Goal: Use online tool/utility: Utilize a website feature to perform a specific function

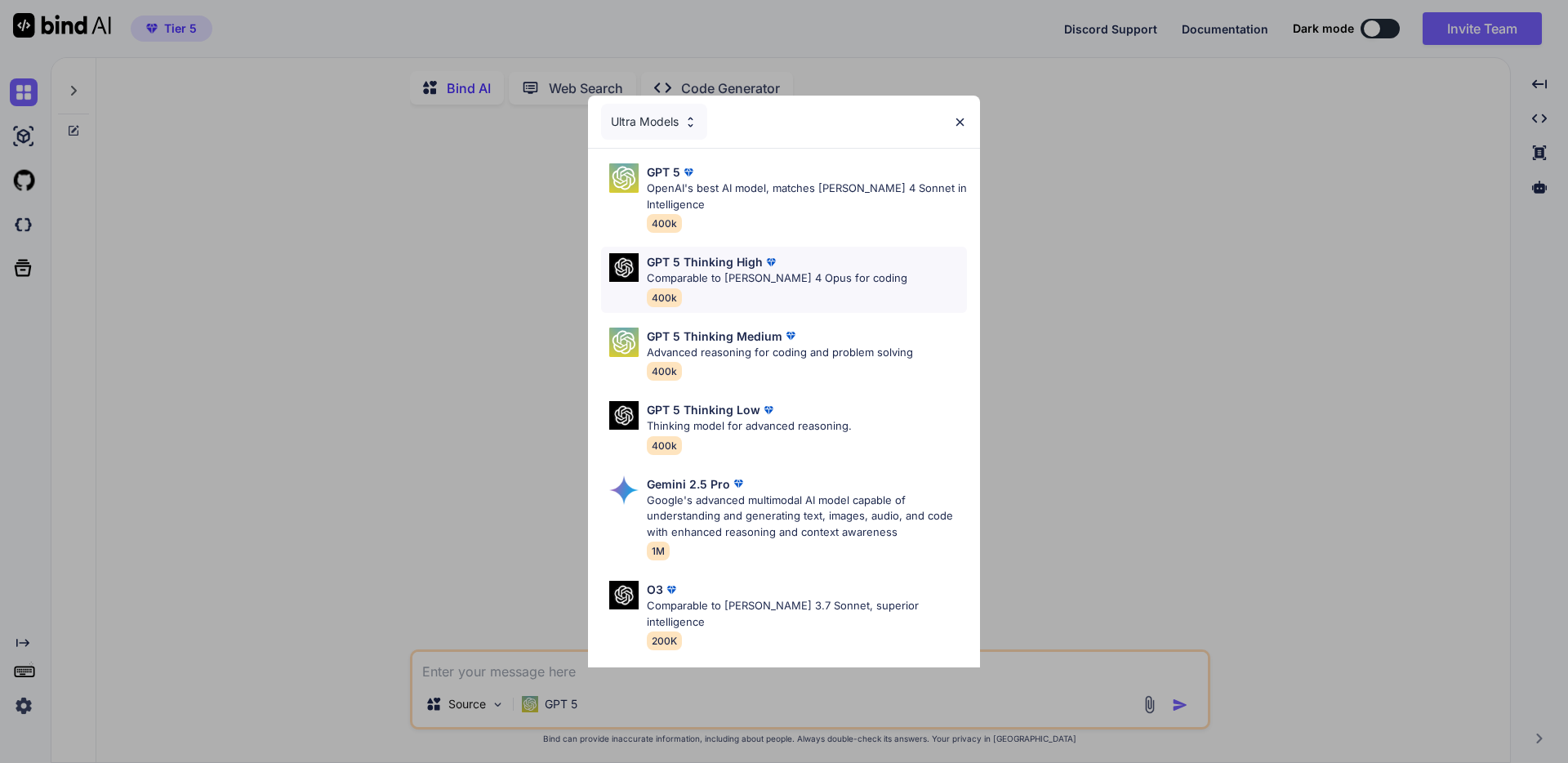
click at [805, 284] on p "Comparable to [PERSON_NAME] 4 Opus for coding" at bounding box center [777, 278] width 261 height 16
type textarea "x"
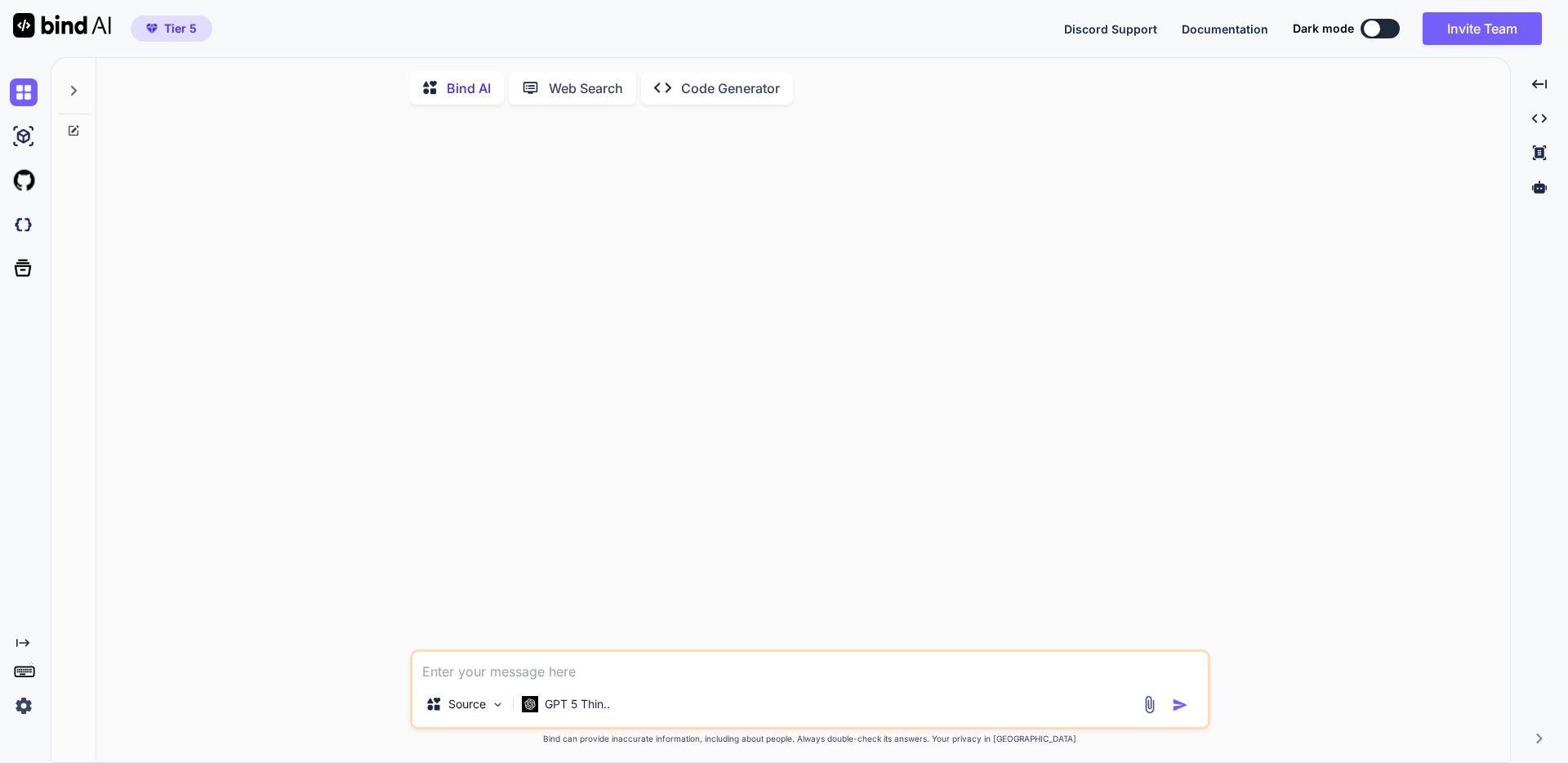
click at [724, 676] on textarea at bounding box center [811, 667] width 796 height 30
type textarea "G"
type textarea "x"
type textarea "Go"
type textarea "x"
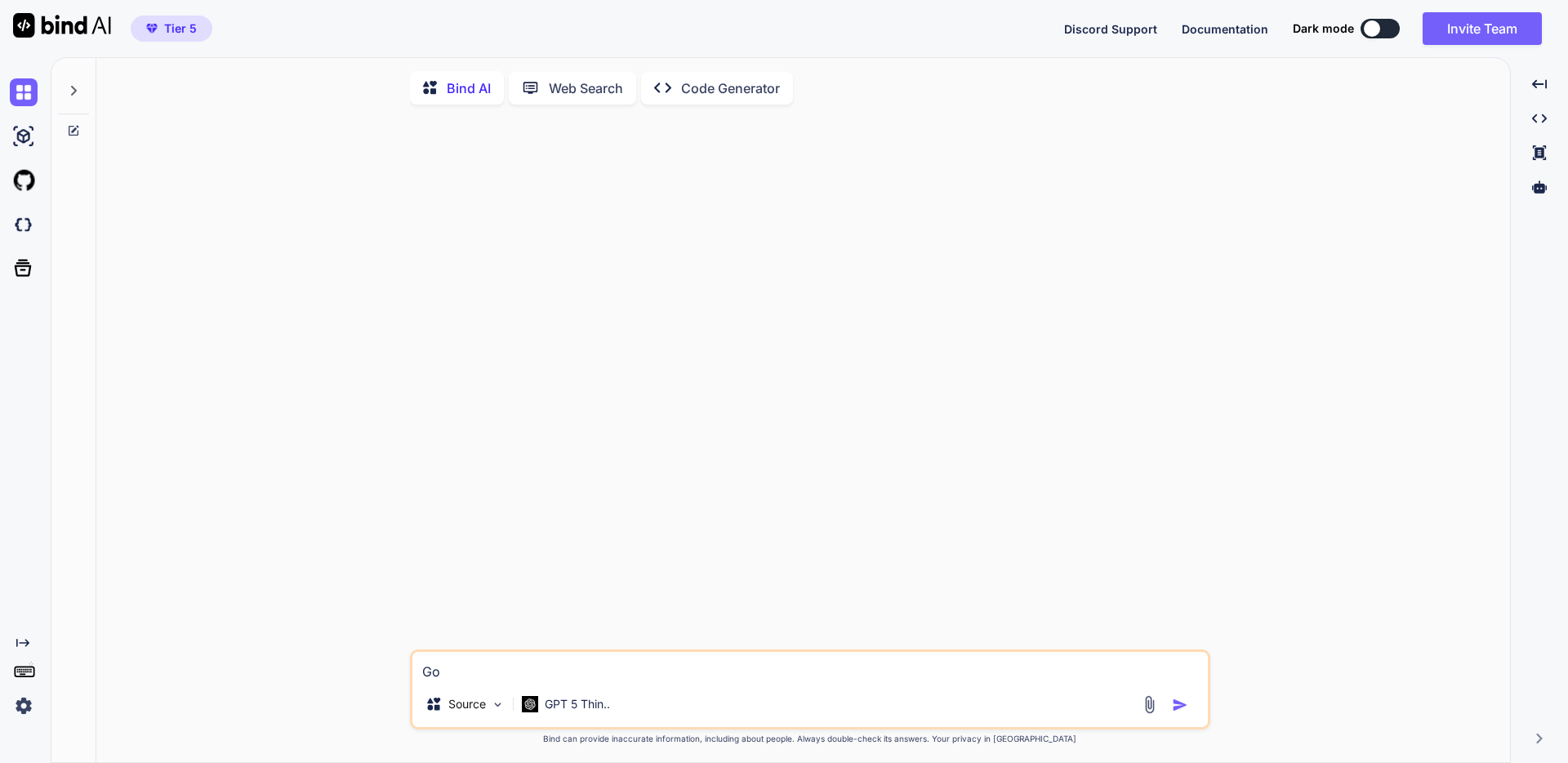
type textarea "Goo"
type textarea "x"
type textarea "Goog"
type textarea "x"
type textarea "Googl"
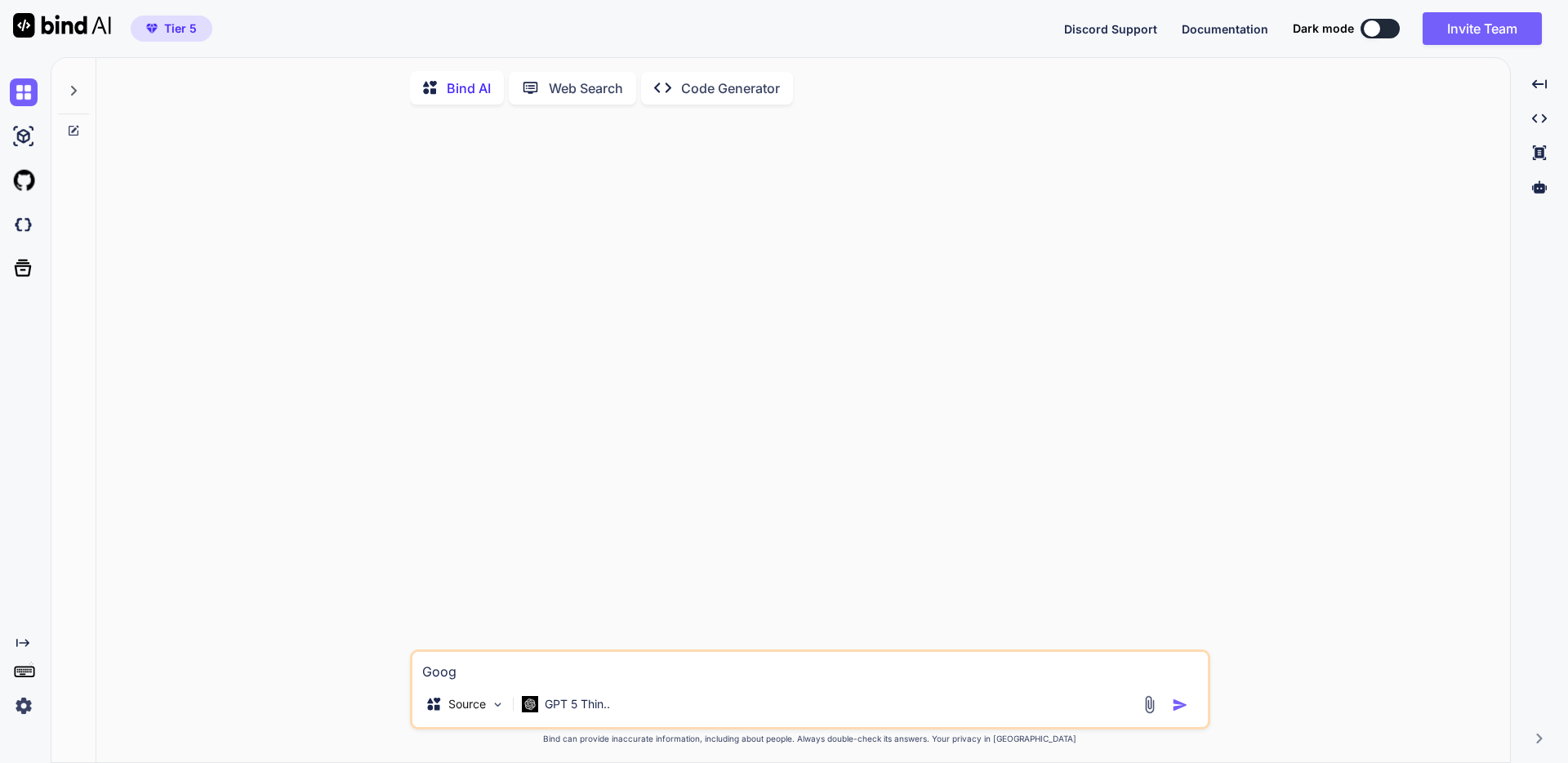
type textarea "x"
type textarea "Google"
type textarea "x"
type textarea "Google"
type textarea "x"
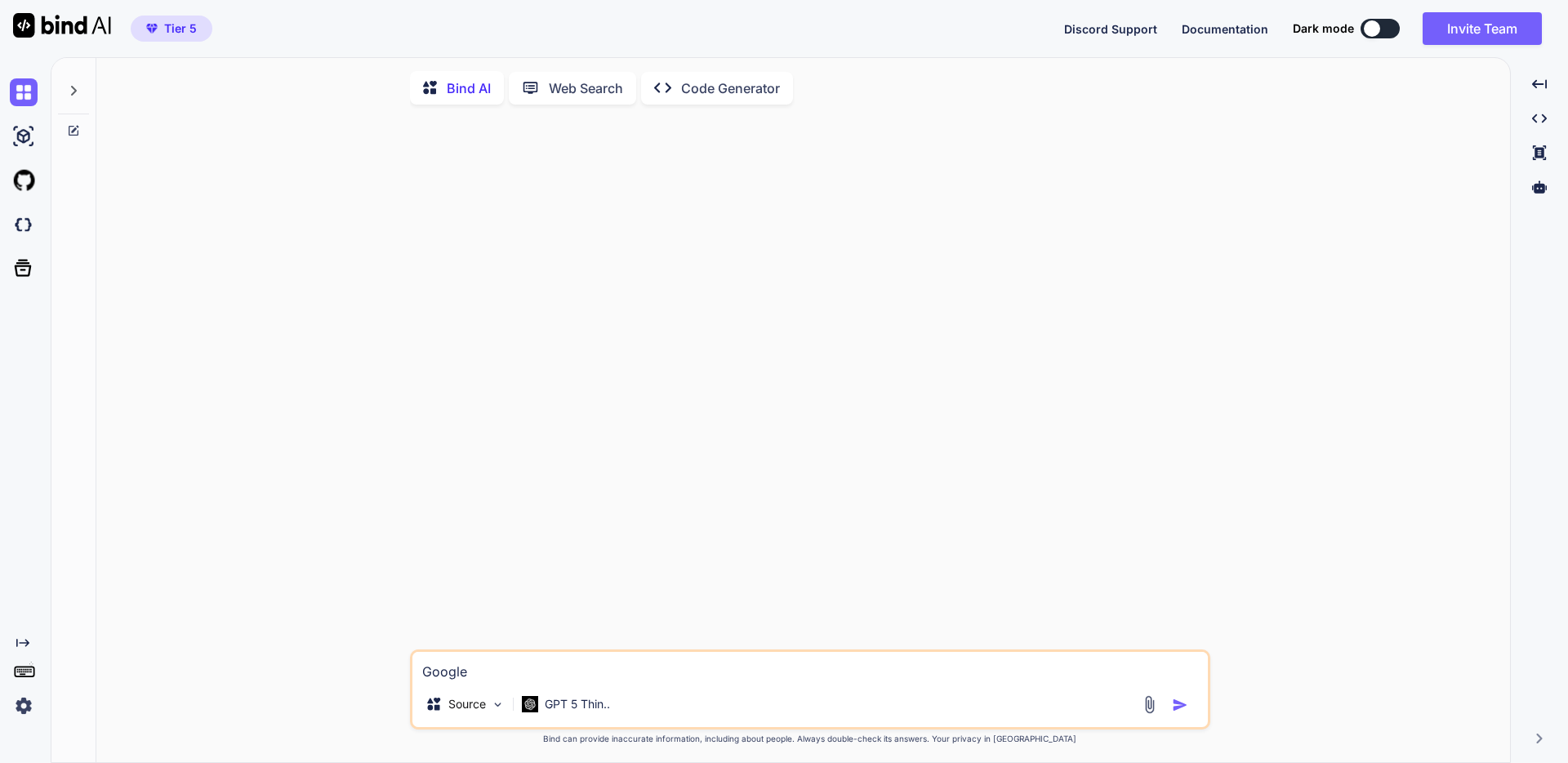
type textarea "Google ｓ"
type textarea "x"
type textarea "Google ｓｈ"
type textarea "x"
type textarea "Google し"
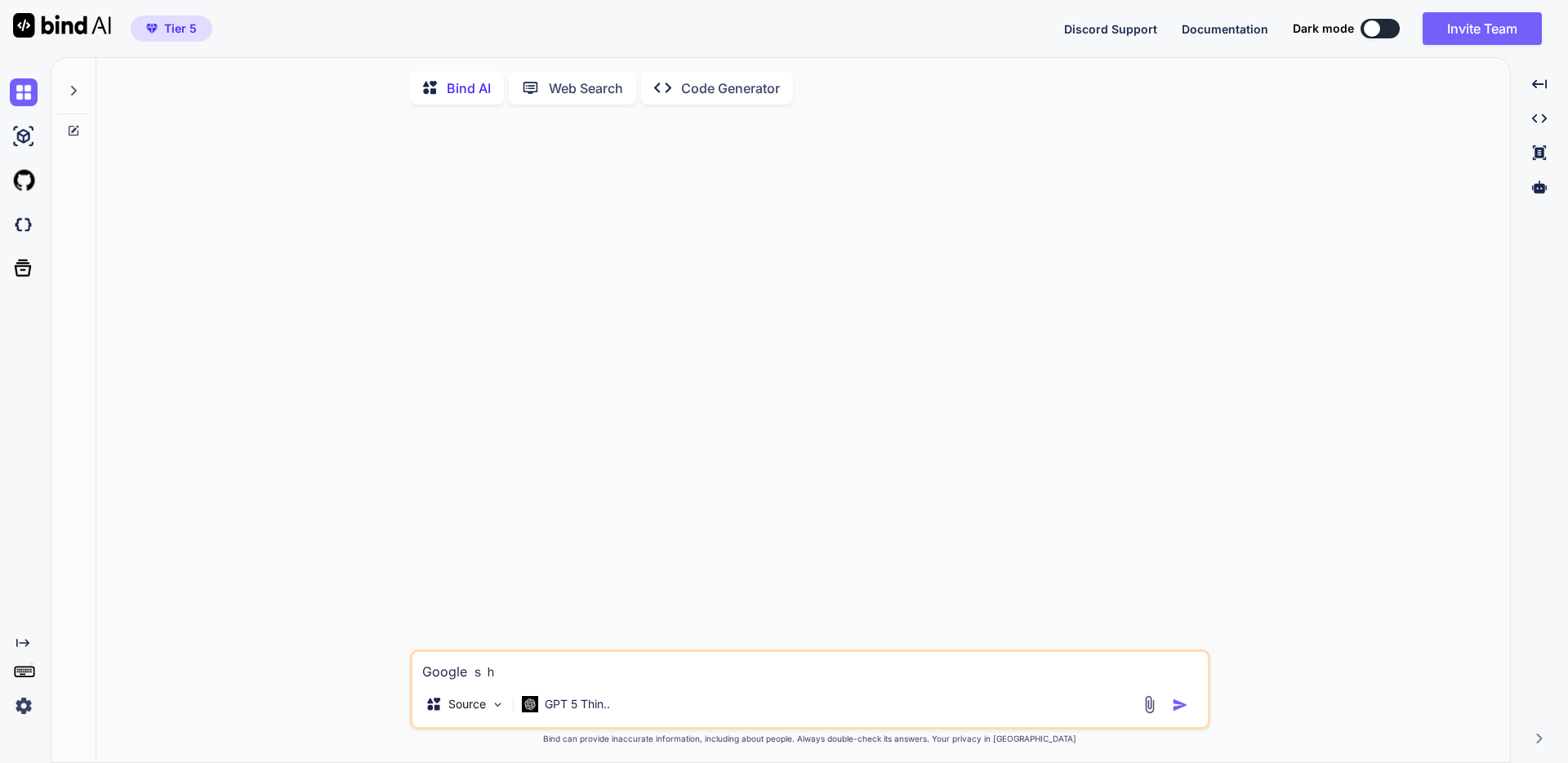
type textarea "x"
type textarea "Google しー"
type textarea "x"
type textarea "Google しーｔ"
type textarea "x"
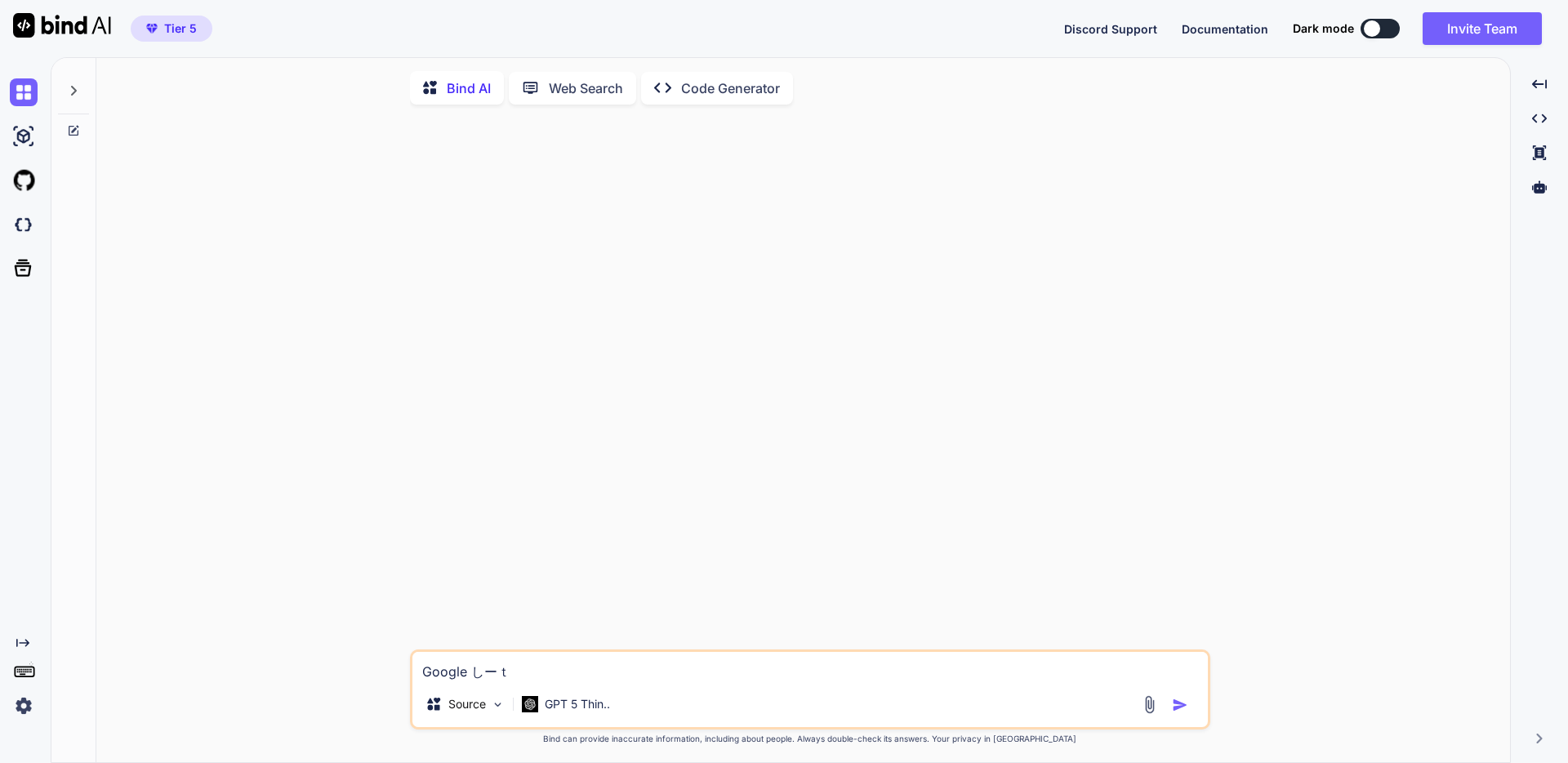
type textarea "Google しーと"
type textarea "x"
type textarea "Google しーとｄ"
type textarea "x"
type textarea "Google しーとで"
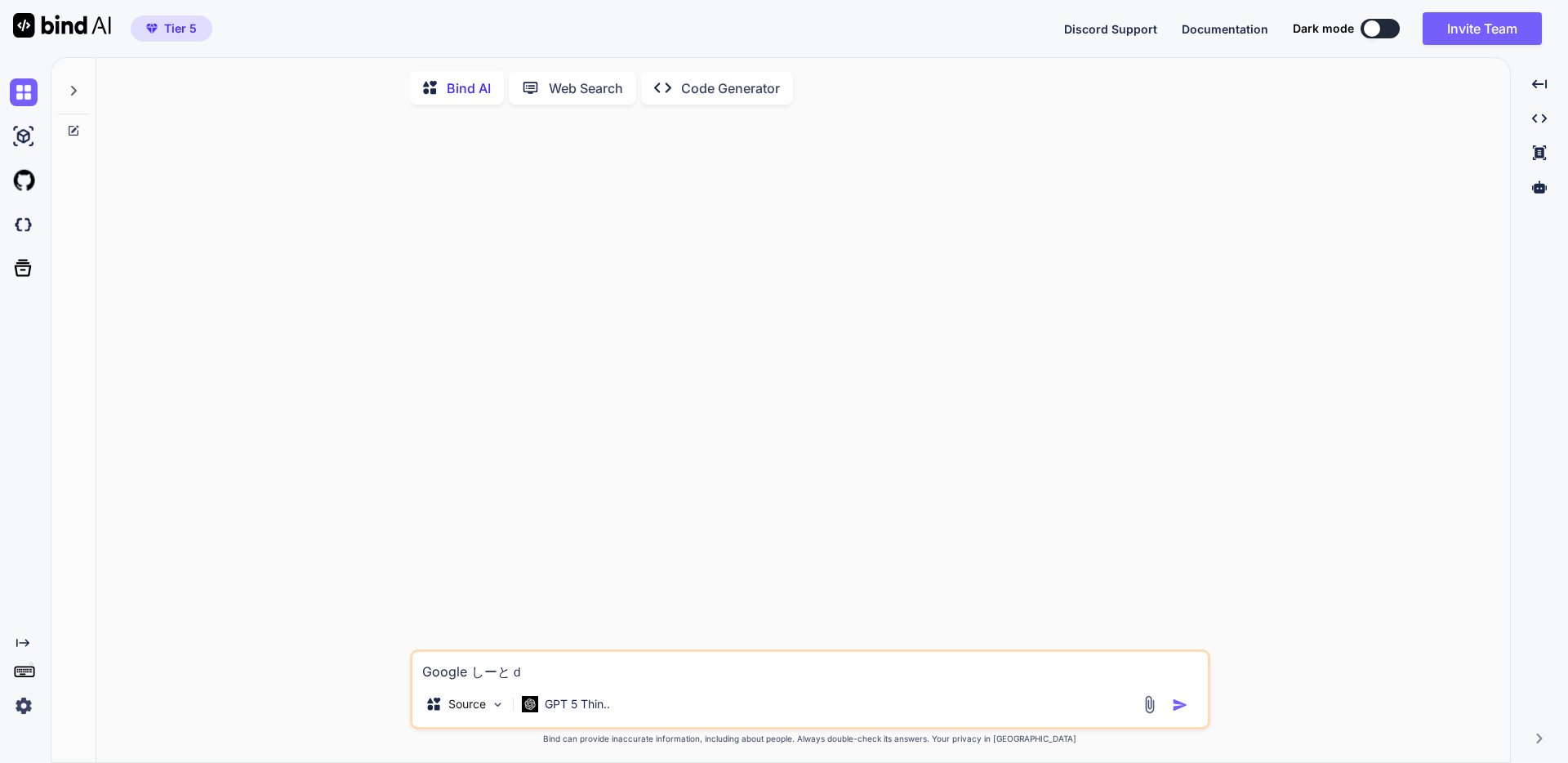
type textarea "x"
type textarea "Google シートで"
type textarea "x"
type textarea "Google シートでｓ"
type textarea "x"
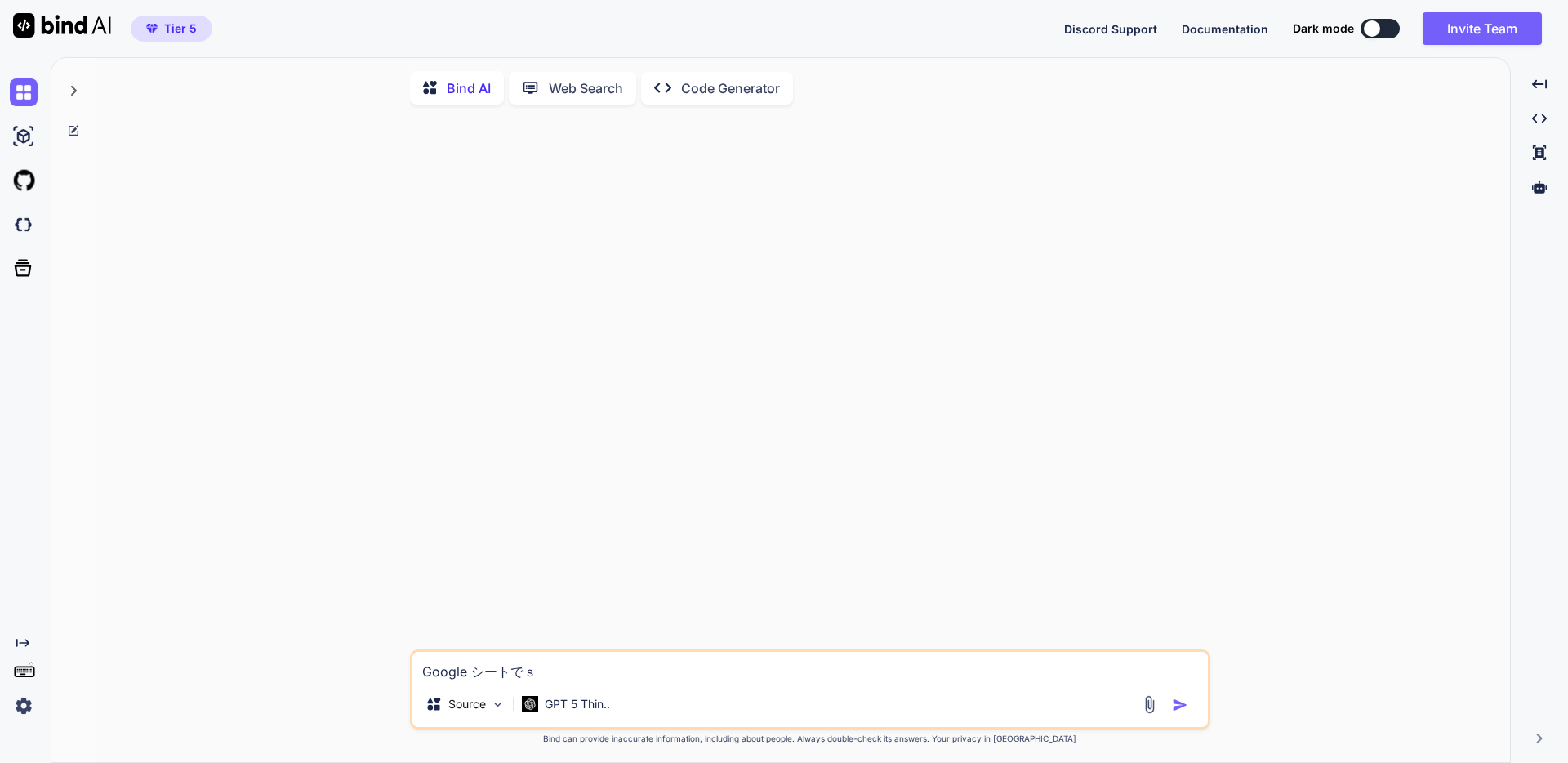
type textarea "Google シートでせ"
type textarea "x"
type textarea "Google シートでせｔ"
type textarea "x"
type textarea "Google シートでせっｔ"
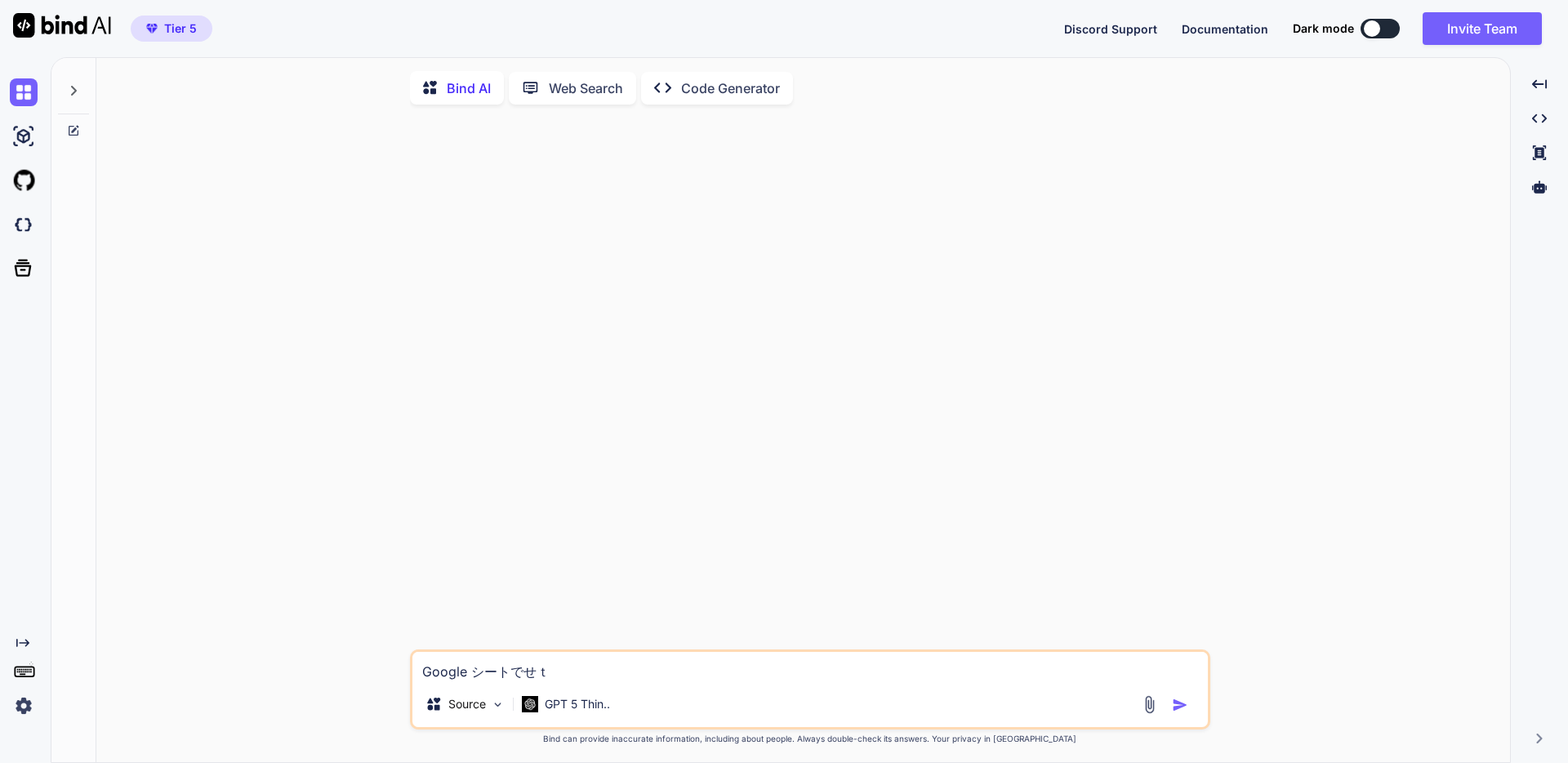
type textarea "x"
type textarea "Google シートでせって"
type textarea "x"
type textarea "Google シートでせってい"
type textarea "x"
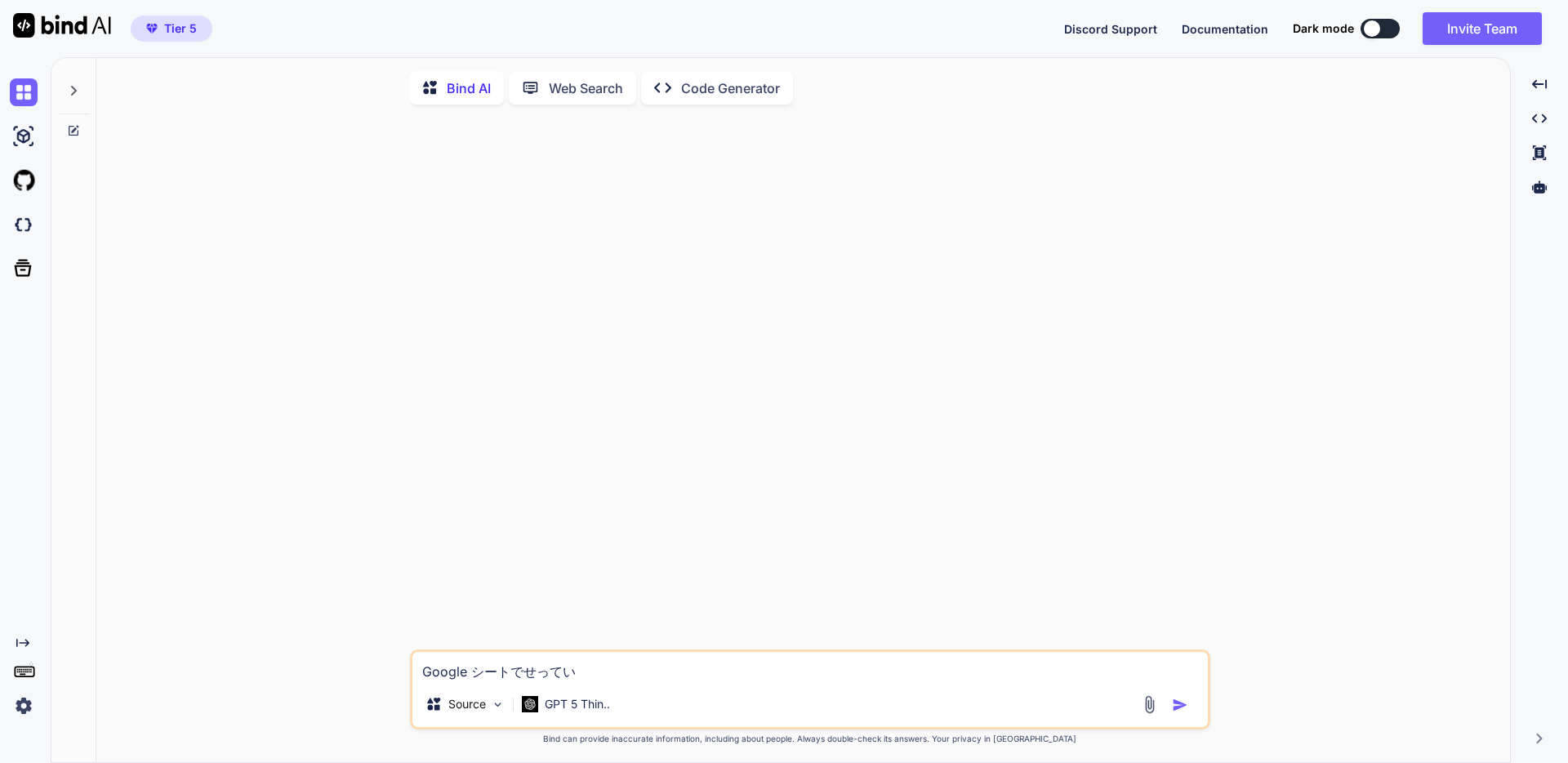
type textarea "Google シートでせっていｎ"
type textarea "x"
type textarea "Google シートでせっていの"
type textarea "x"
type textarea "Google シートでせってい"
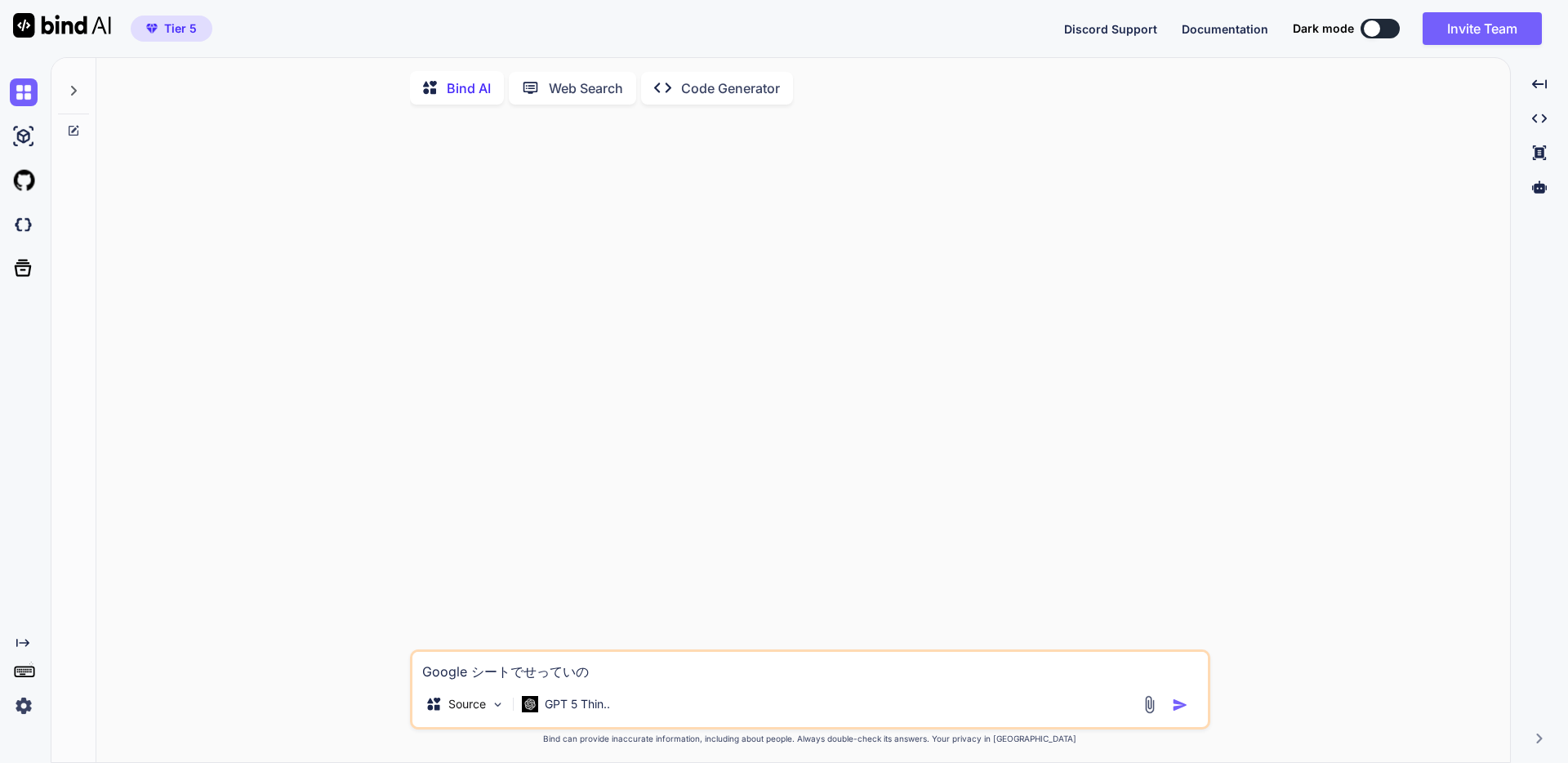
type textarea "x"
type textarea "Google シートで設定"
type textarea "x"
type textarea "Google シートで設定ｔ"
type textarea "x"
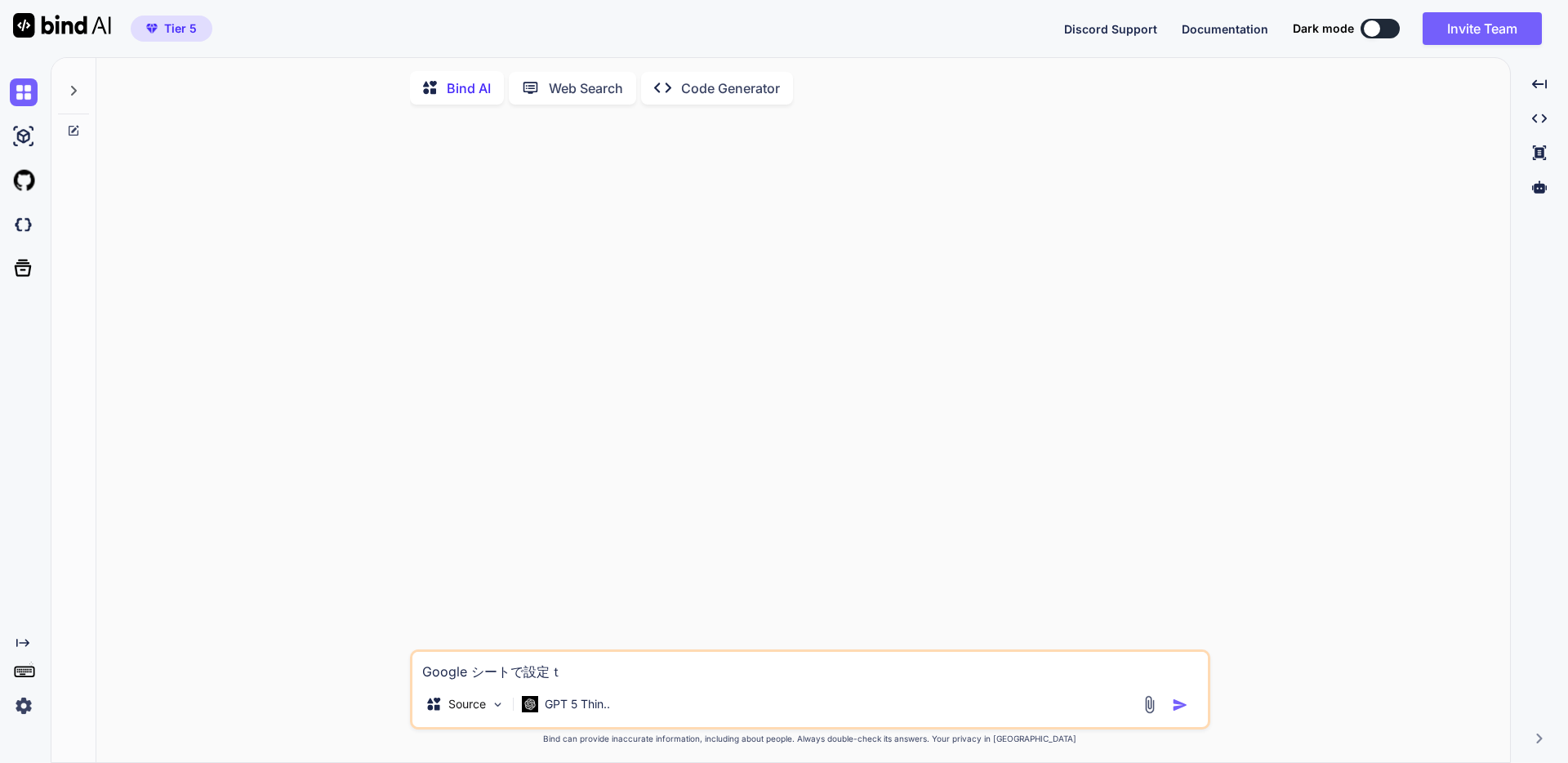
type textarea "Google シートで設定と"
type textarea "x"
type textarea "Google シートで設定とい"
type textarea "x"
type textarea "Google シートで設定という"
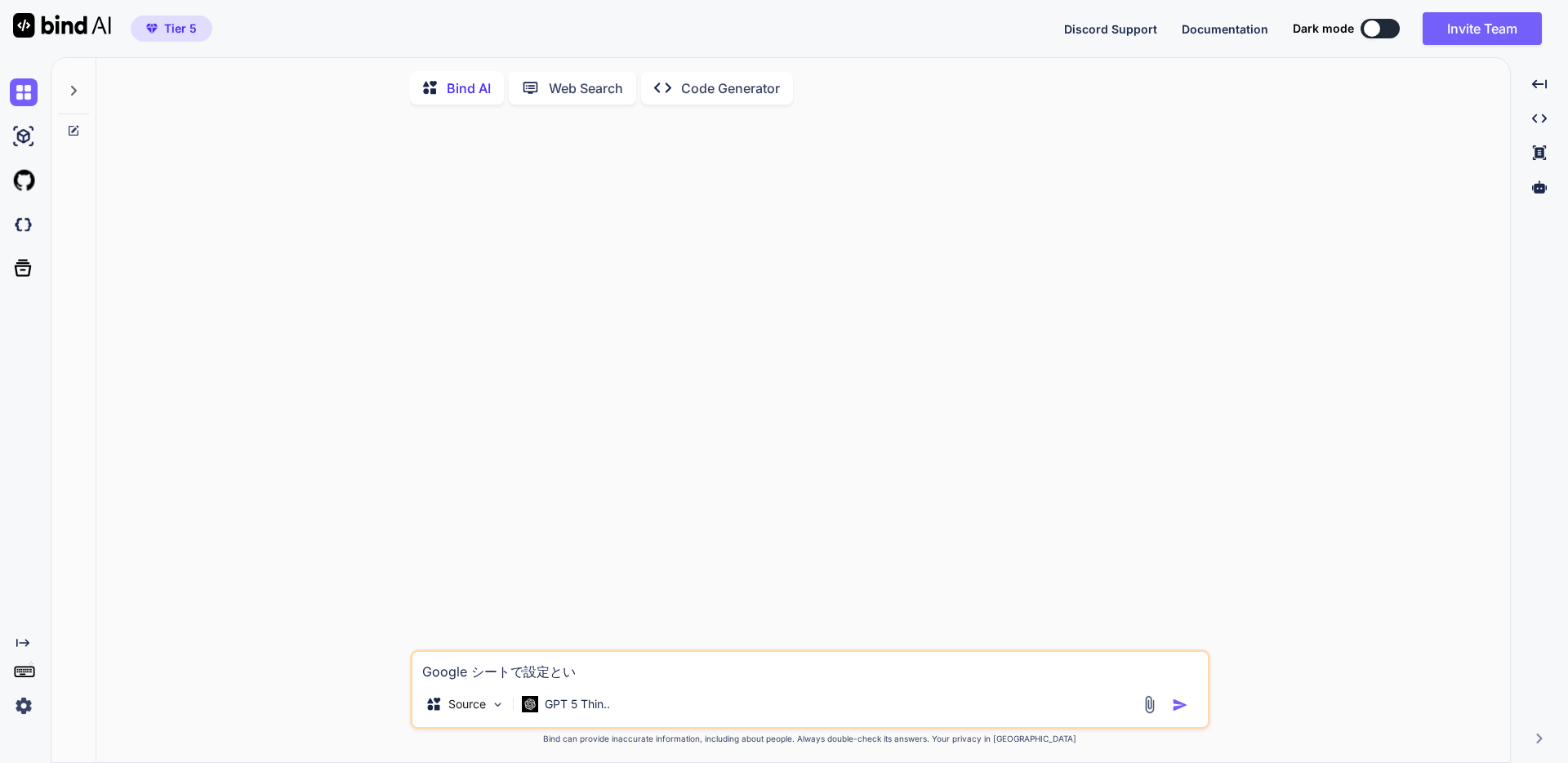
type textarea "x"
type textarea "Google シートで設定というｎ"
type textarea "x"
type textarea "Google シートで設定というな"
type textarea "x"
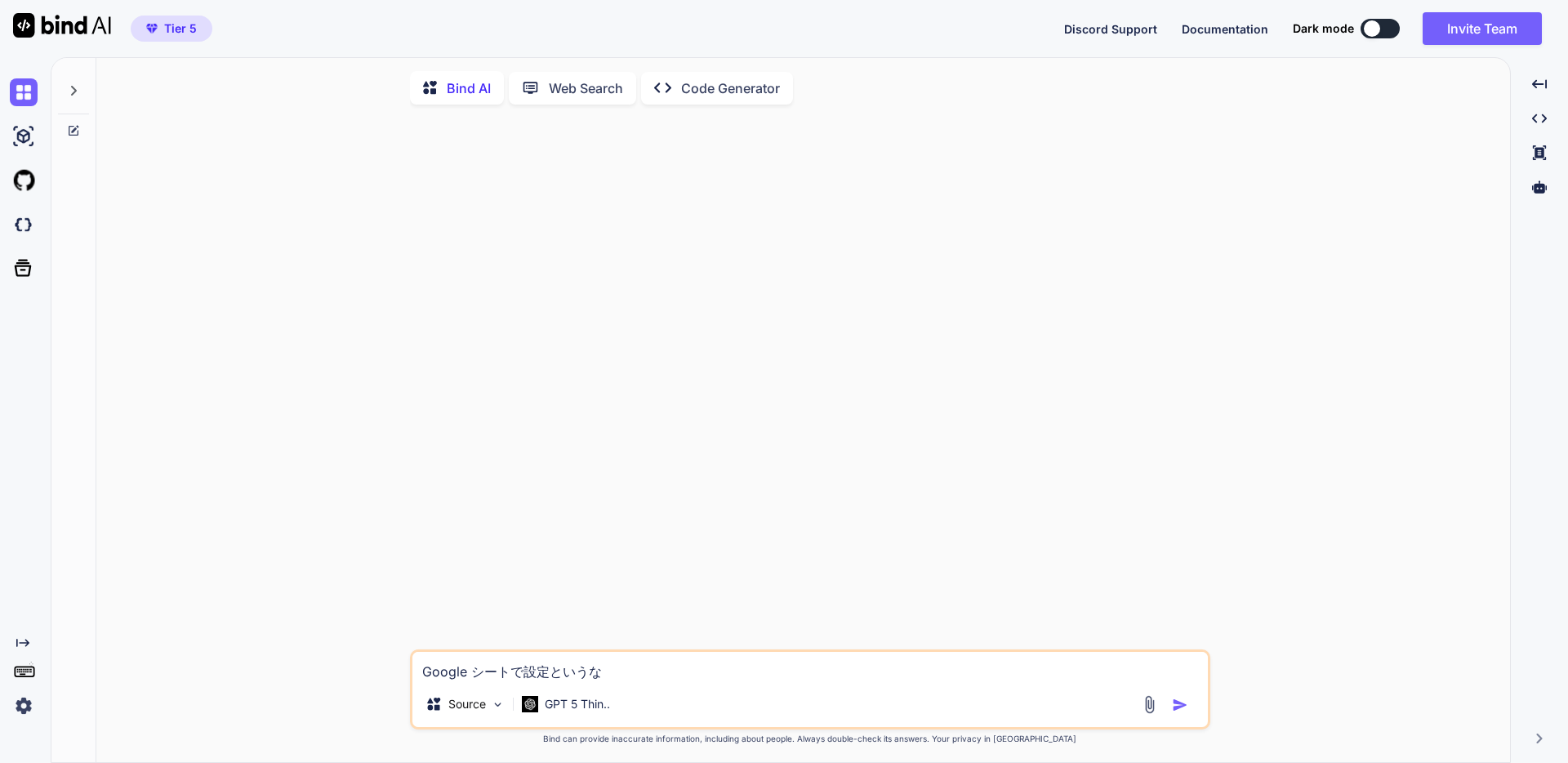
type textarea "Google シートで設定というなｍ"
type textarea "x"
type textarea "Google シートで設定というなま"
type textarea "x"
type textarea "Google シートで設定というなまえ"
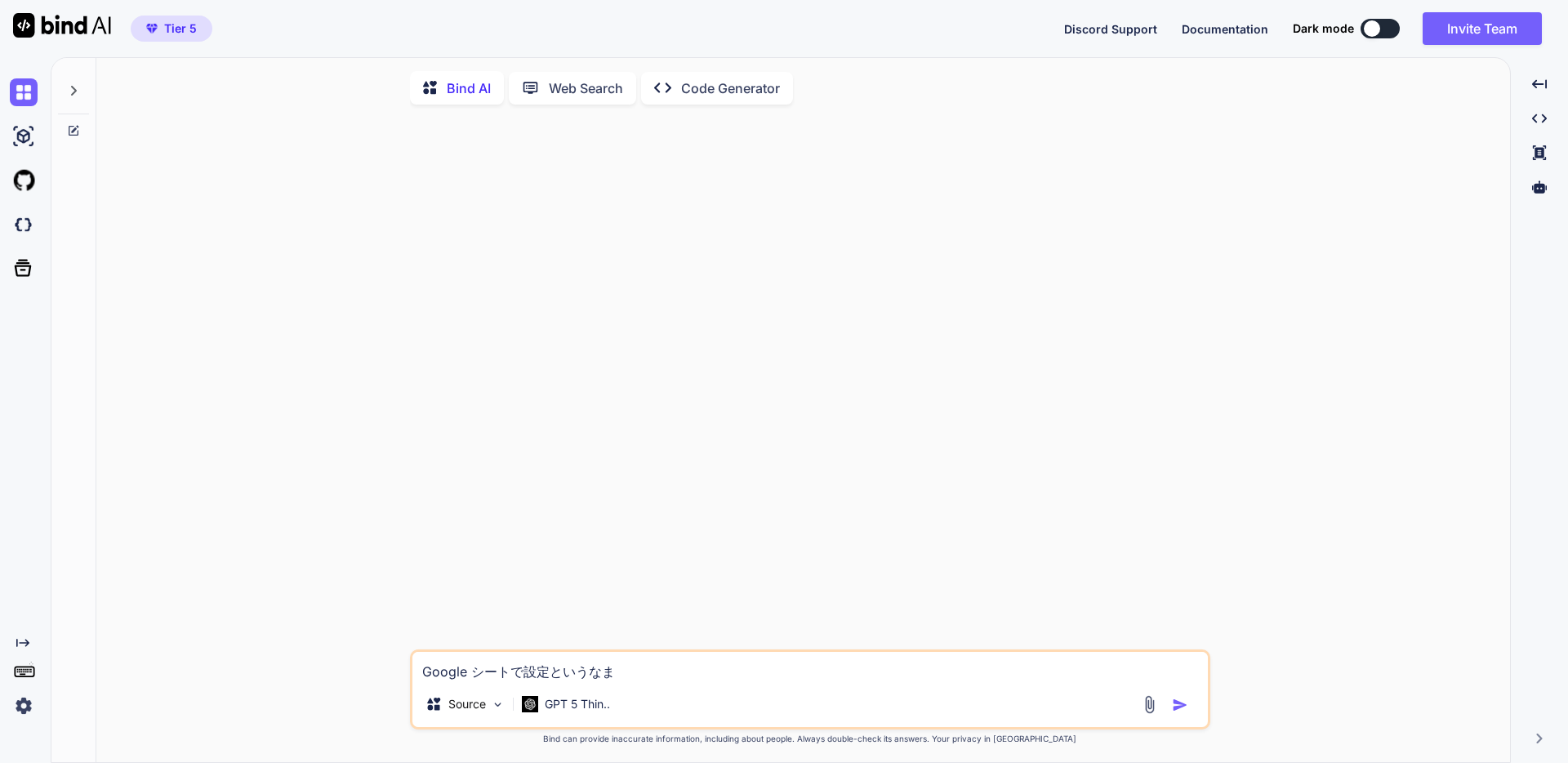
type textarea "x"
type textarea "Google シートで設定というなまえｎ"
type textarea "x"
type textarea "Google シートで設定というなまえの"
type textarea "x"
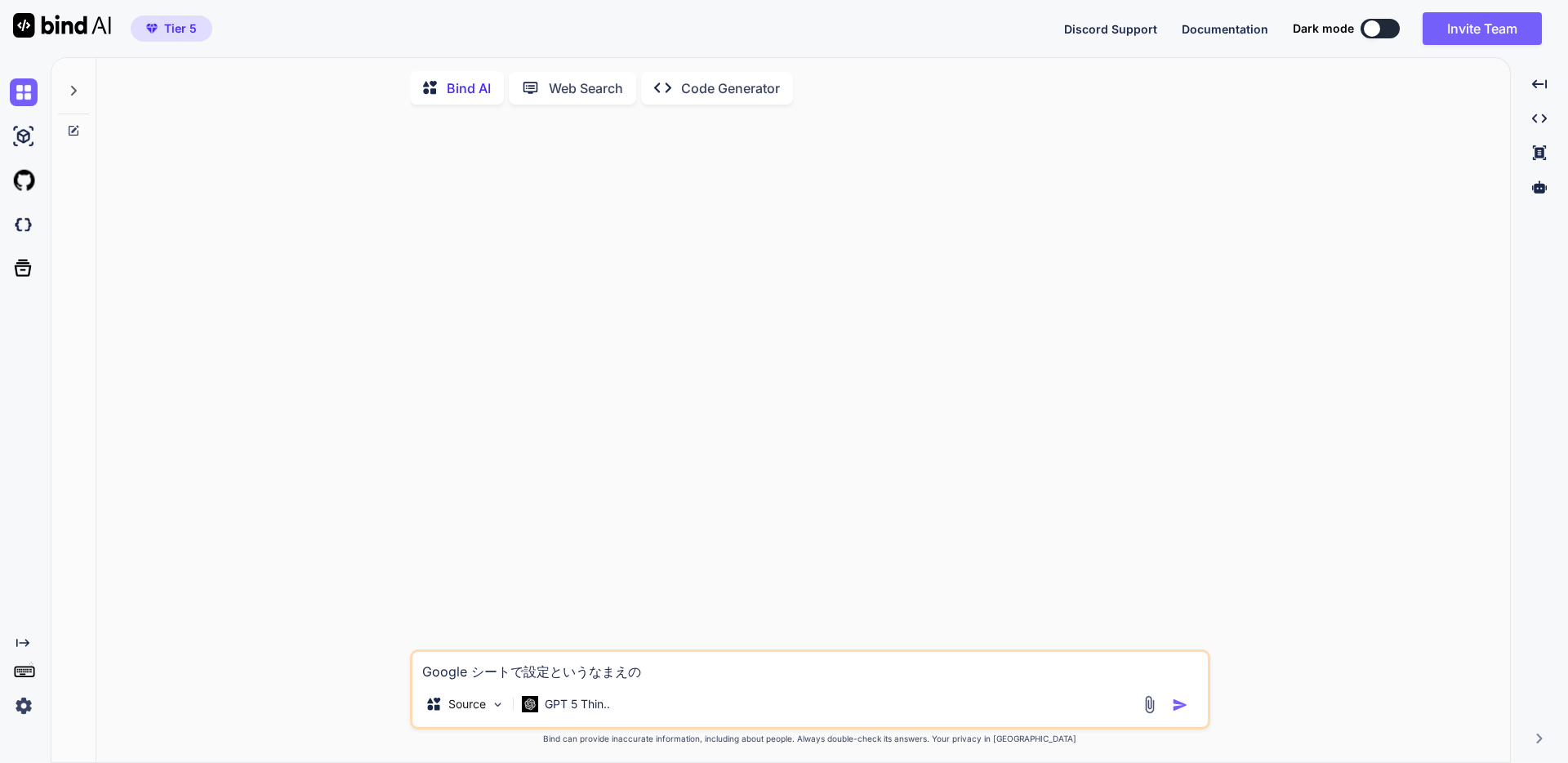
type textarea "Google シートで設定という名前の"
type textarea "x"
type textarea "Google シートで設定という名前のｄ"
type textarea "x"
type textarea "Google シートで設定という名前ので"
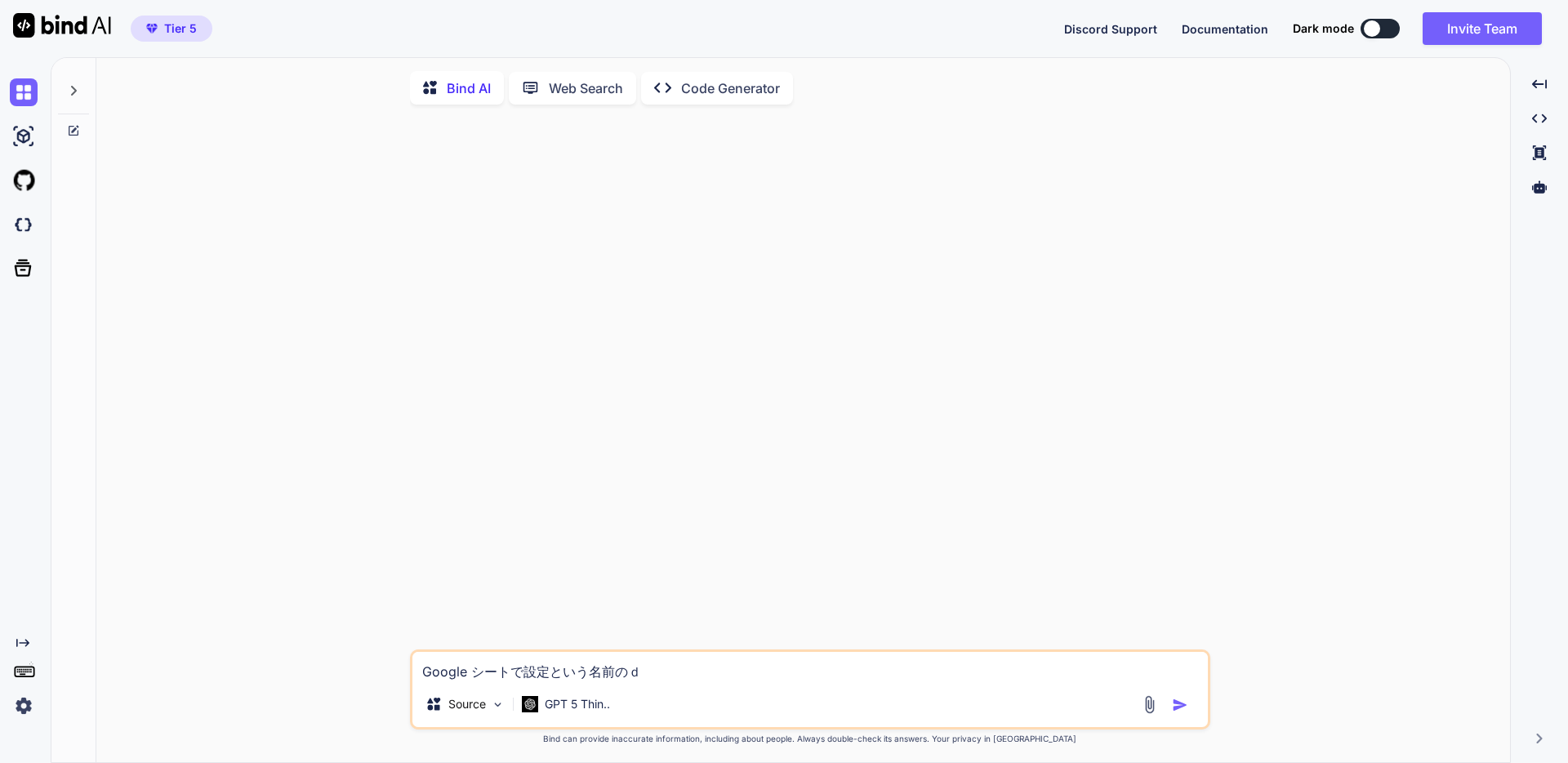
type textarea "x"
type textarea "Google シートで設定という名前のでー"
type textarea "x"
type textarea "Google シートで設定という名前のでーｔ"
type textarea "x"
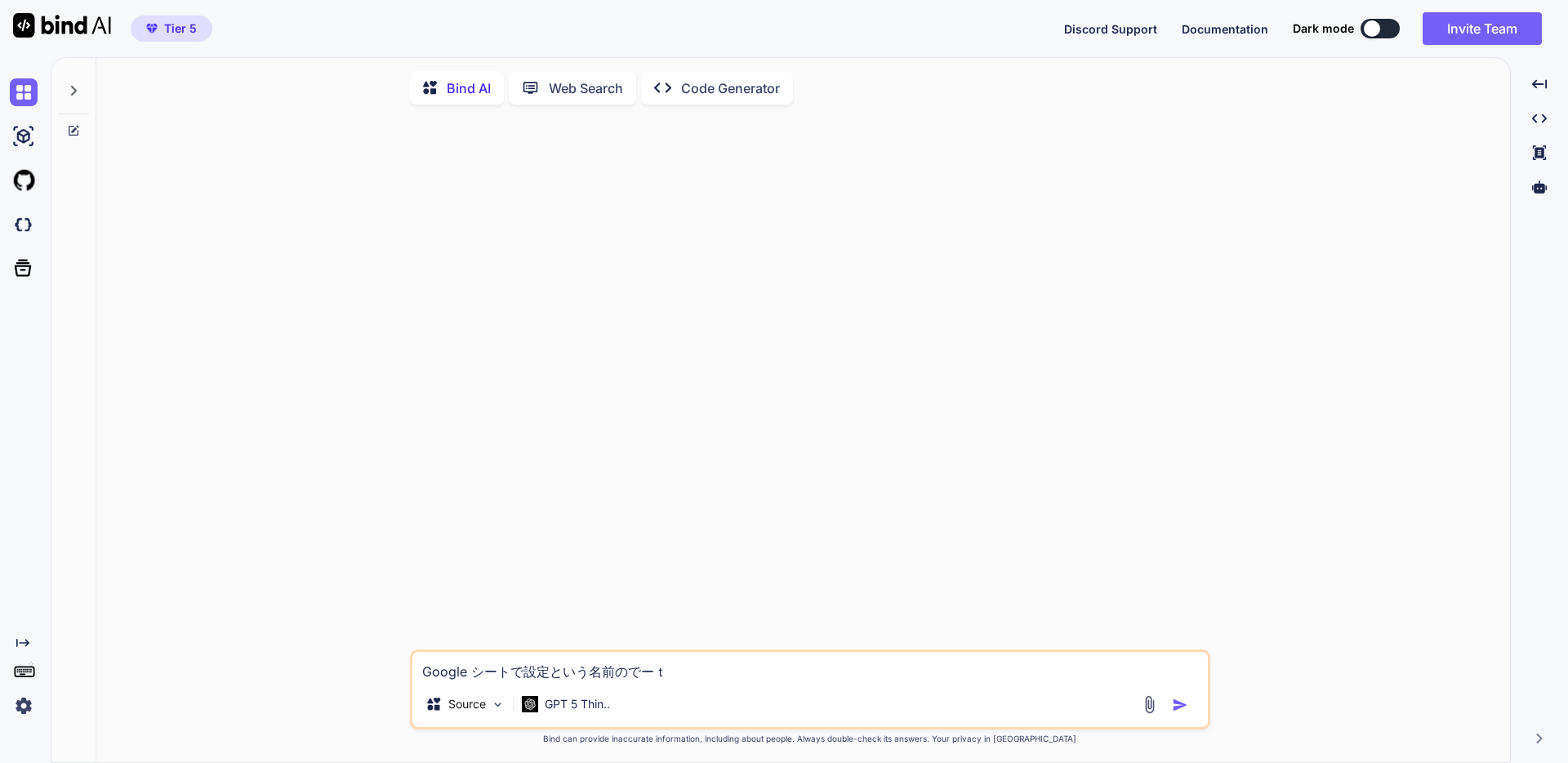
type textarea "Google シートで設定という名前のでーた"
type textarea "x"
type textarea "Google シートで設定という名前のデータ"
type textarea "x"
type textarea "Google シートで設定という名前のデータｎ"
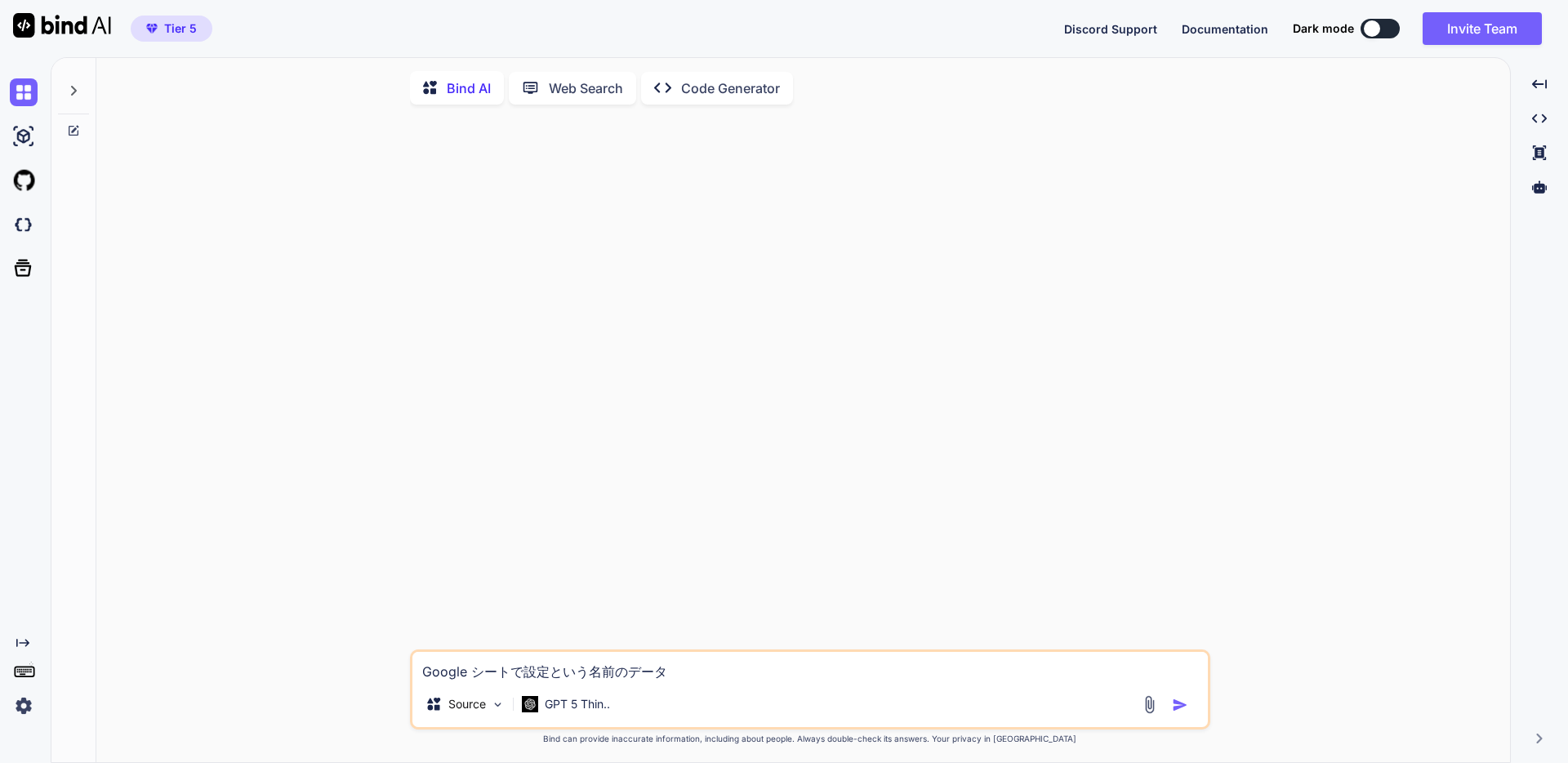
type textarea "x"
type textarea "Google シートで設定という名前のデータに"
type textarea "x"
type textarea "Google シートで設定という名前のデータにあ"
type textarea "x"
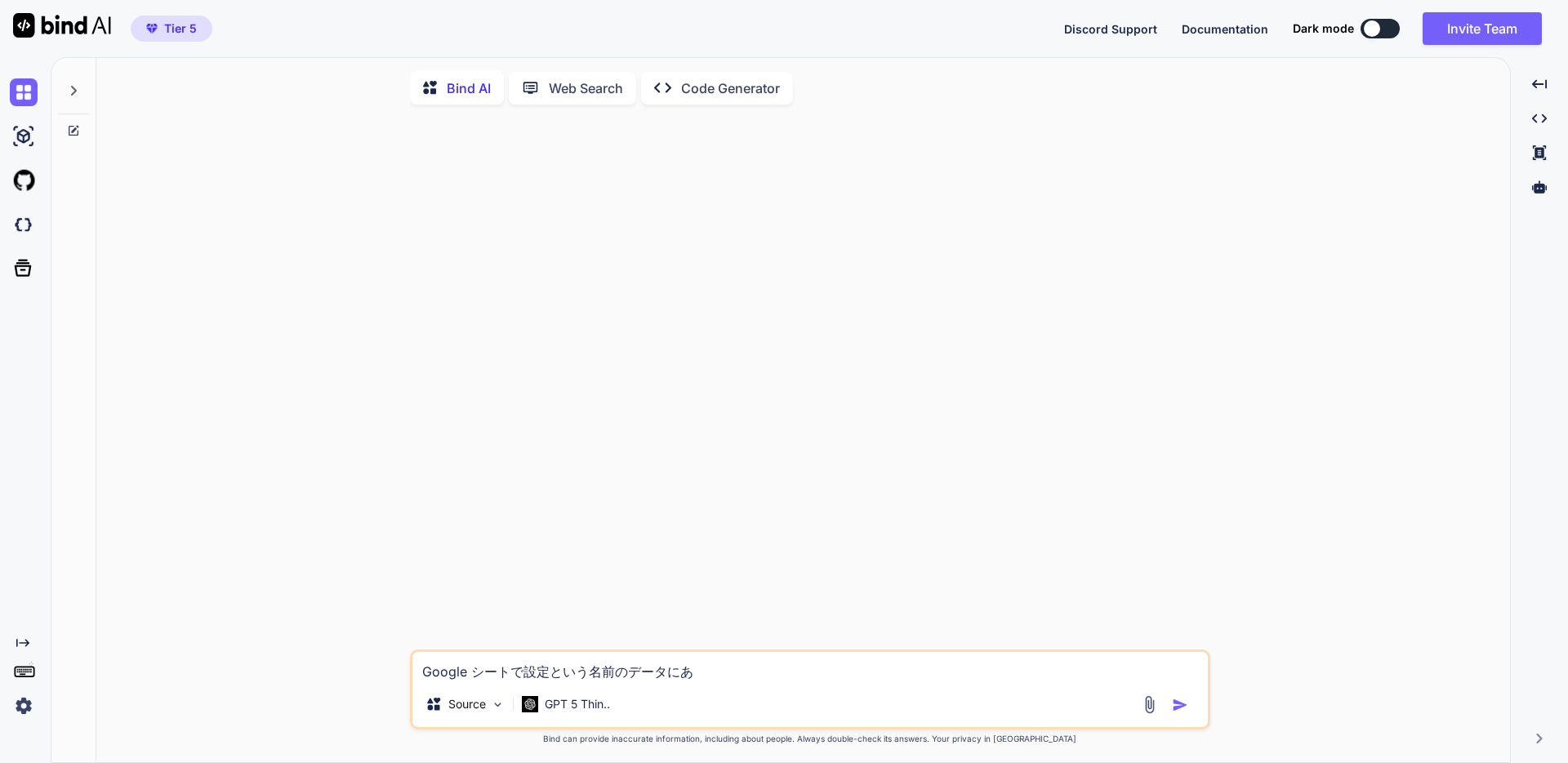
type textarea "Google シートで設定という名前のデータにあｒ"
type textarea "x"
type textarea "Google シートで設定という名前のデータにある"
type textarea "x"
type textarea "Google シートで設定という名前のデータにあるｓ"
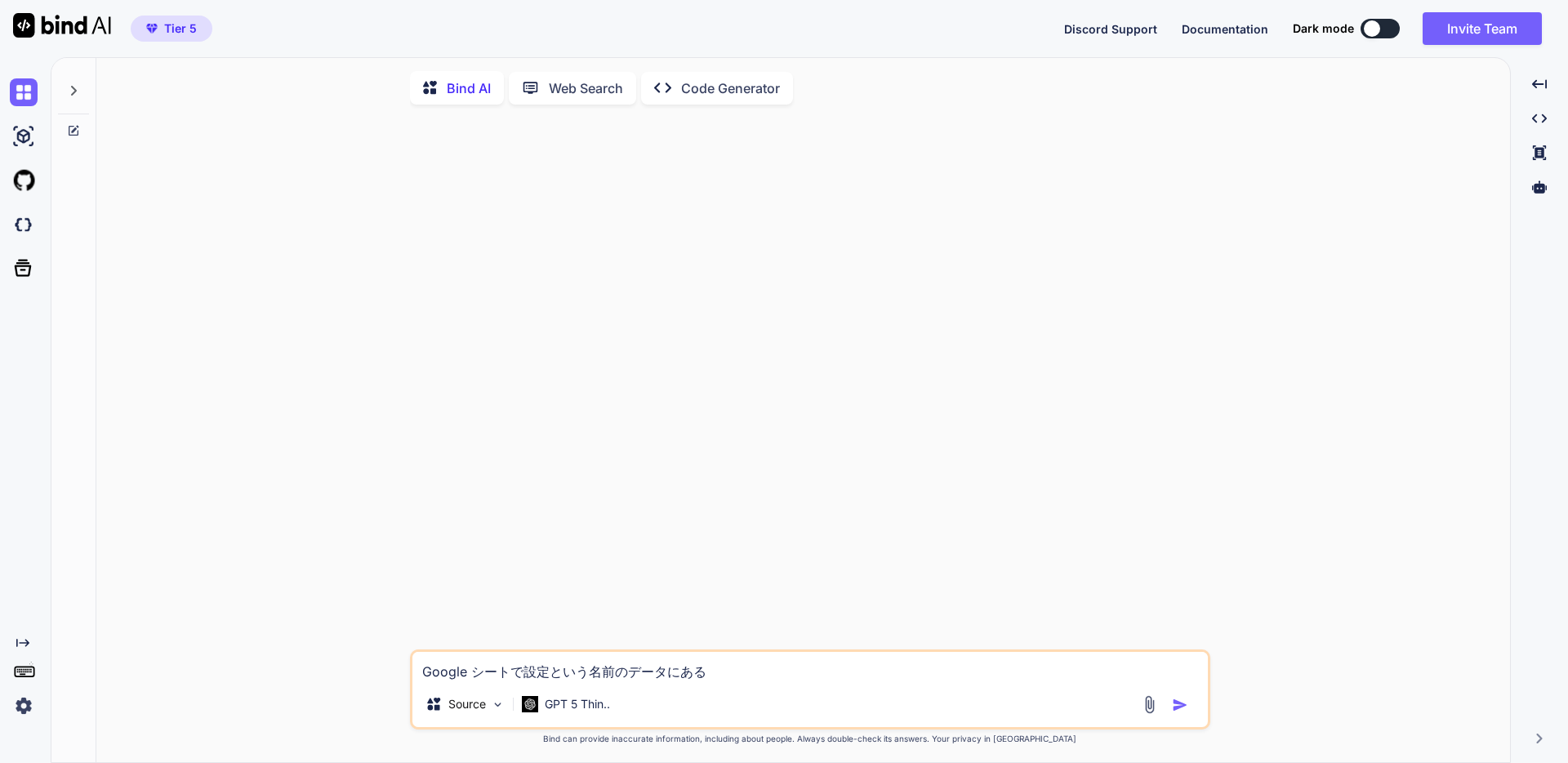
type textarea "x"
type textarea "Google シートで設定という名前のデータにあるｓｈ"
type textarea "x"
type textarea "Google シートで設定という名前のデータにあるしゃ"
type textarea "x"
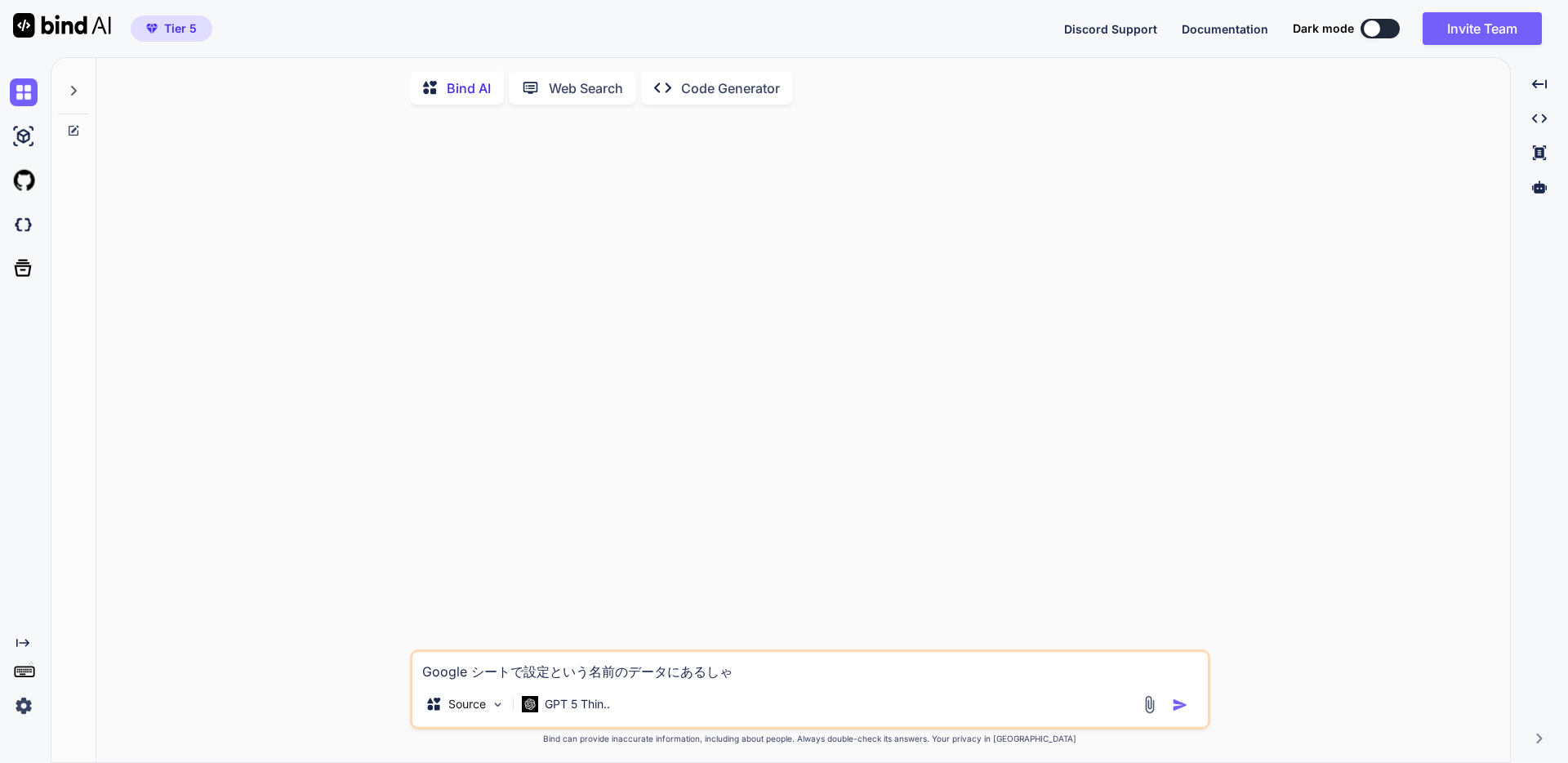
type textarea "Google シートで設定という名前のデータにあるしゃい"
type textarea "x"
type textarea "Google シートで設定という名前のデータにあるしゃいｎ"
type textarea "x"
type textarea "Google シートで設定という名前のデータにあるしゃいん"
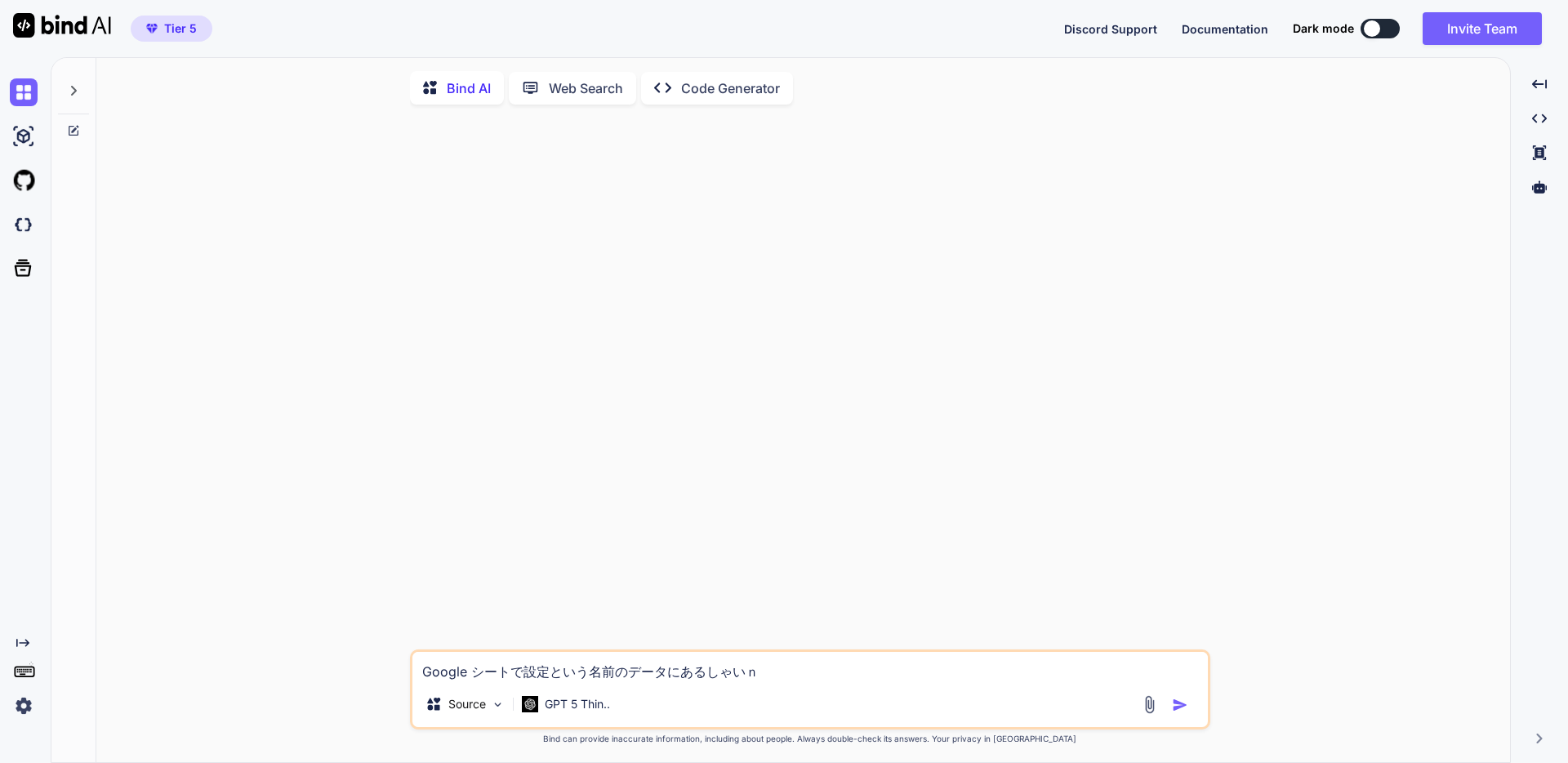
type textarea "x"
type textarea "Google シートで設定という名前のデータにある社員"
type textarea "x"
type textarea "Google シートで設定という名前のデータにある社員ｍ"
type textarea "x"
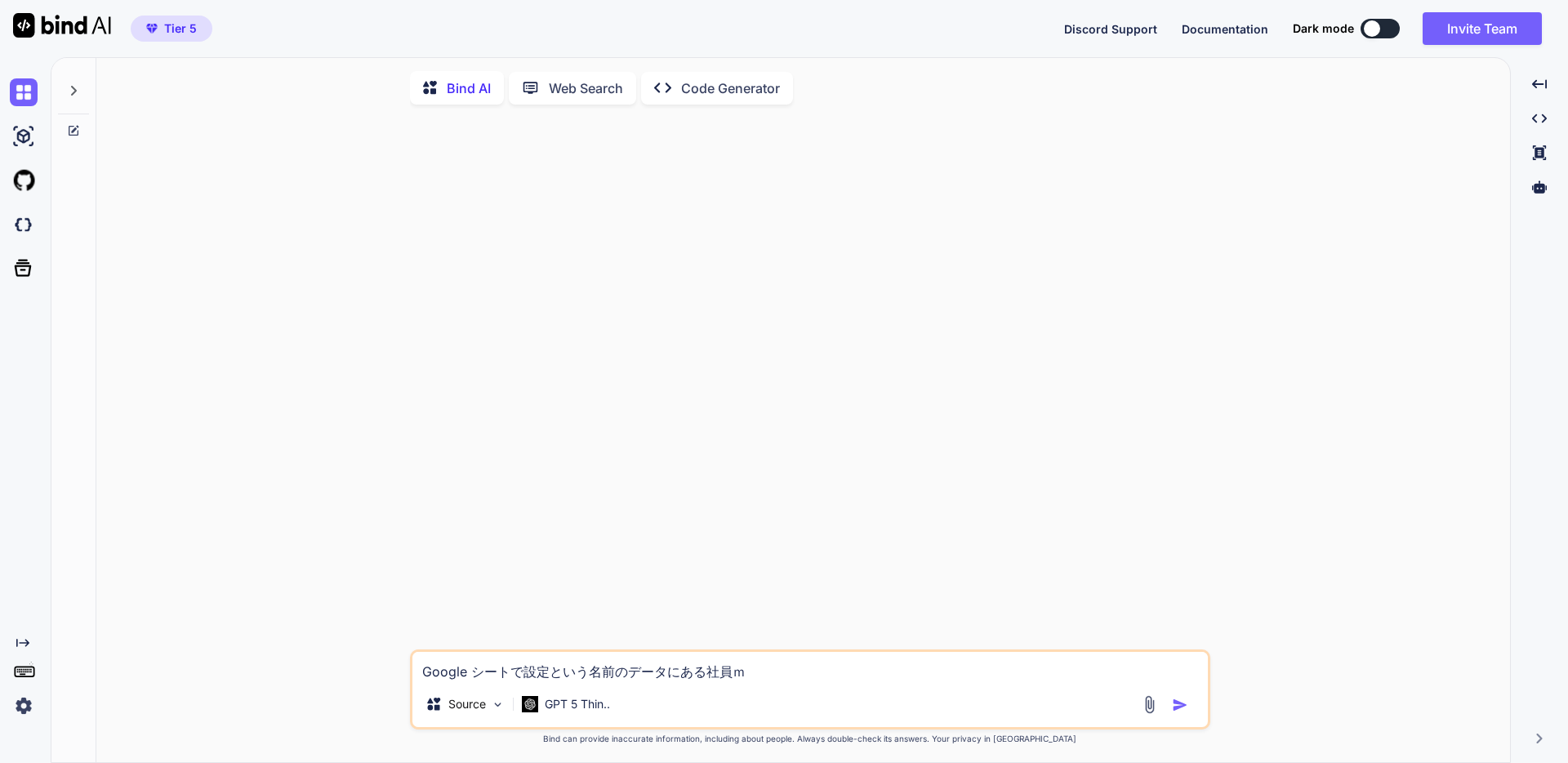
type textarea "Google シートで設定という名前のデータにある社員ま"
type textarea "x"
type textarea "Google シートで設定という名前のデータにある社員まｓ"
type textarea "x"
type textarea "Google シートで設定という名前のデータにある社員ます"
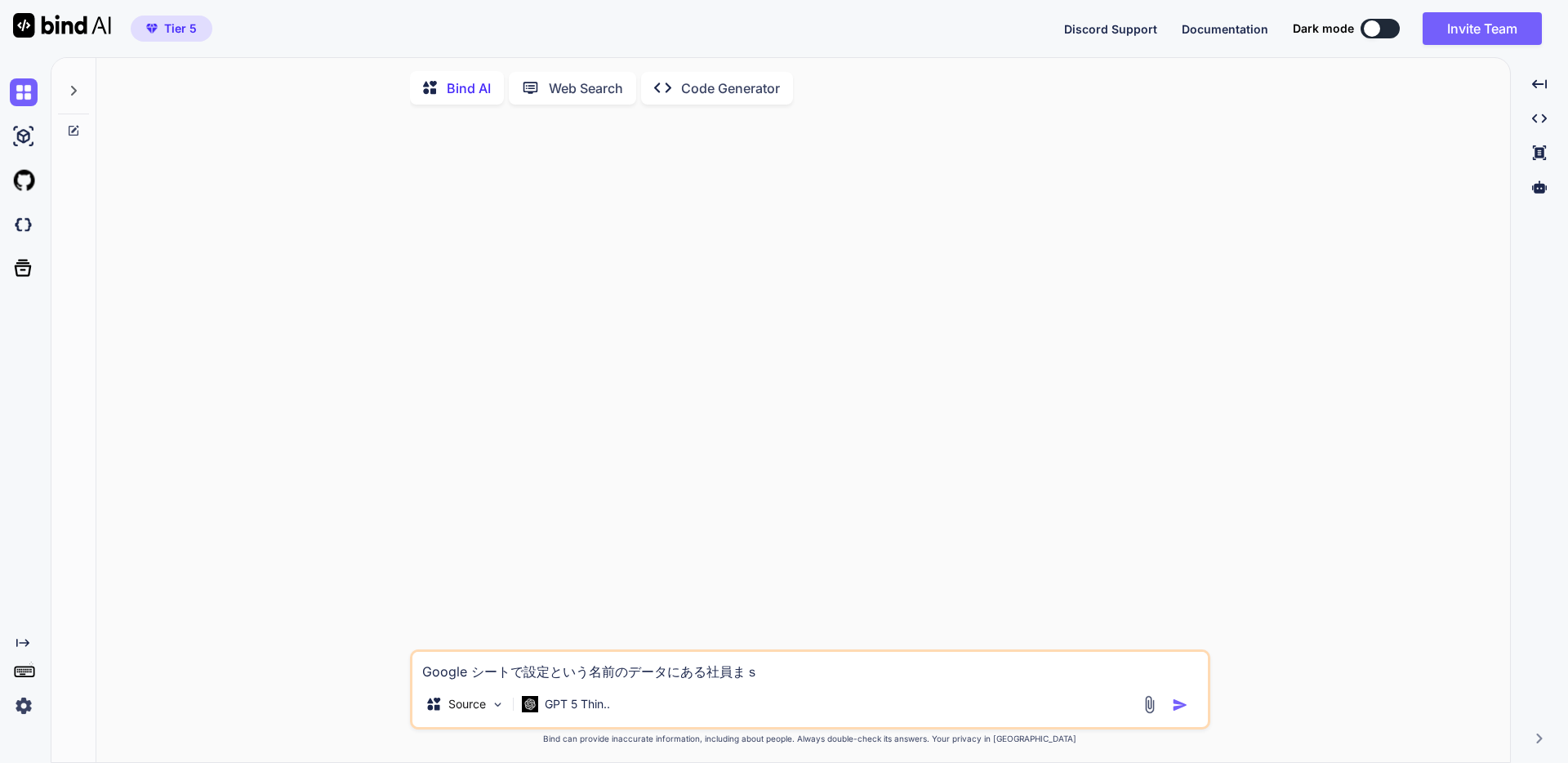
type textarea "x"
type textarea "Google シートで設定という名前のデータにある社員ますｔ"
type textarea "x"
type textarea "Google シートで設定という名前のデータにある社員ますた"
type textarea "x"
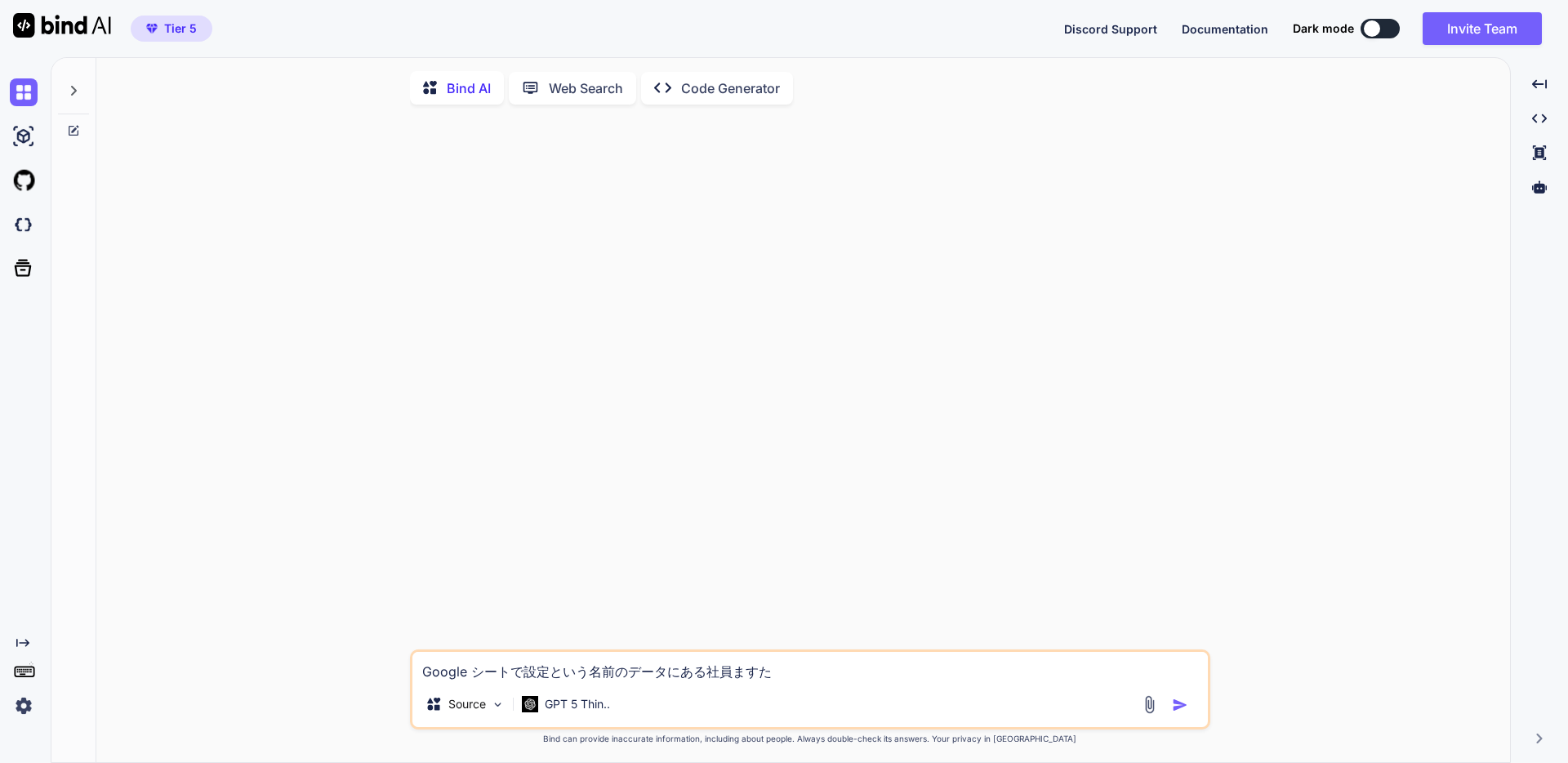
type textarea "Google シートで設定という名前のデータにある社員マスタ"
type textarea "x"
type textarea "Google シートで設定という名前のデータにある社員マスタｔ"
type textarea "x"
type textarea "Google シートで設定という名前のデータにある社員マスタと"
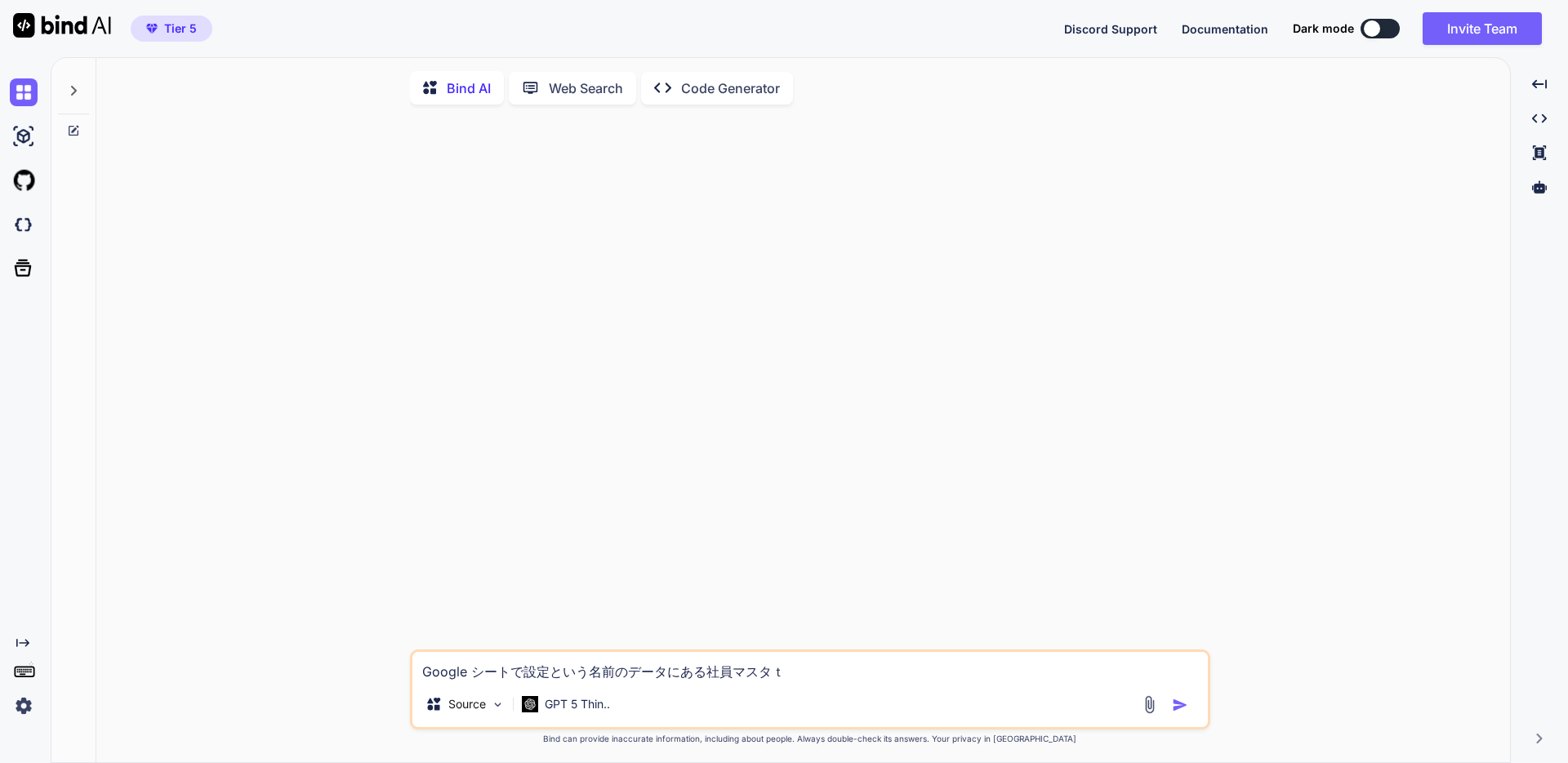
type textarea "x"
type textarea "Google シートで設定という名前のデータにある社員[PERSON_NAME]とい"
type textarea "x"
type textarea "Google シートで設定という名前のデータにある社員マスタという"
type textarea "x"
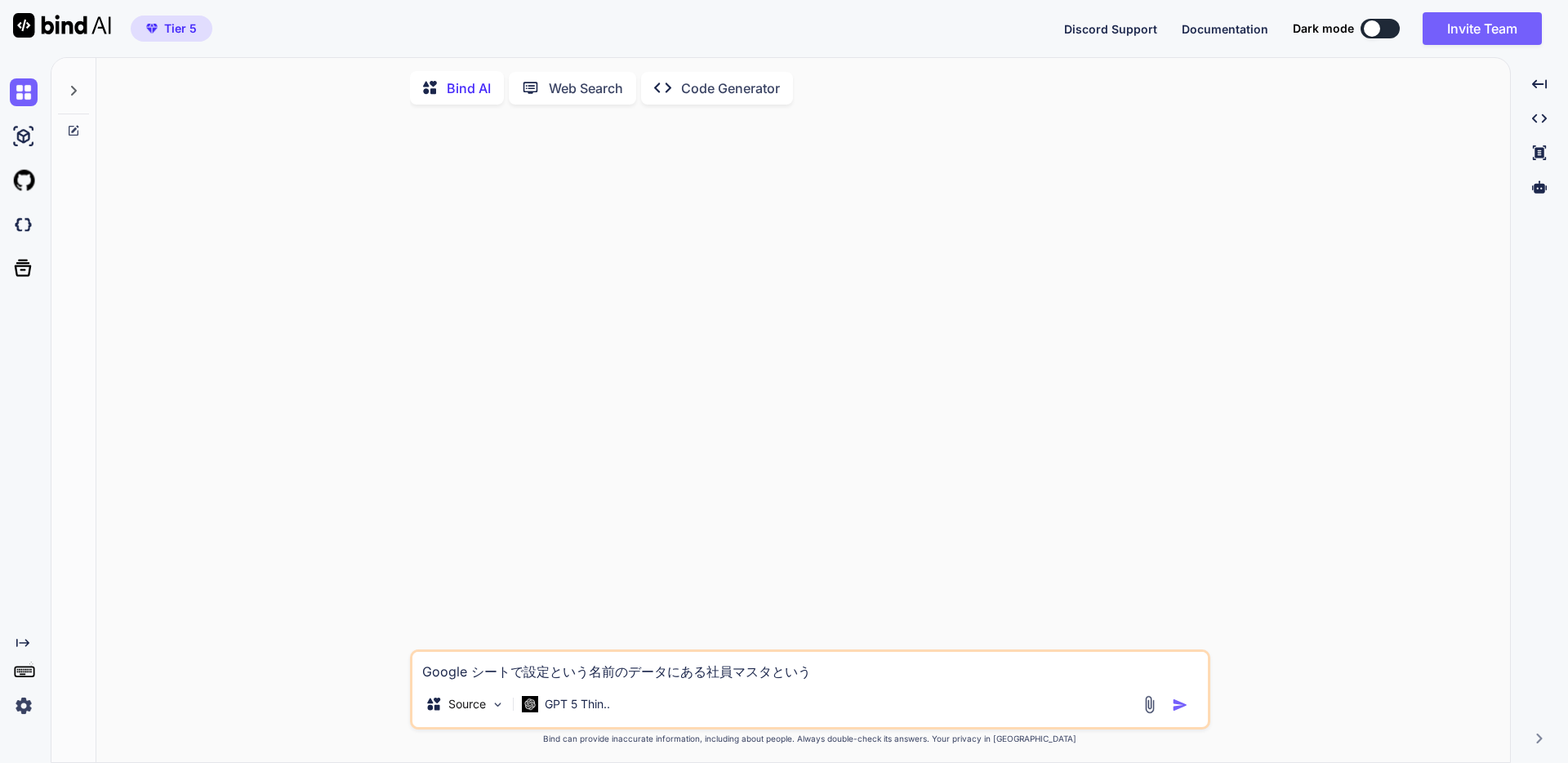
type textarea "Google シートで設定という名前のデータにある社員マスタというｓ"
type textarea "x"
type textarea "Google シートで設定という名前のデータにある社員マスタというｓｈ"
type textarea "x"
type textarea "Google シートで設定という名前のデータにある社員マスタというし"
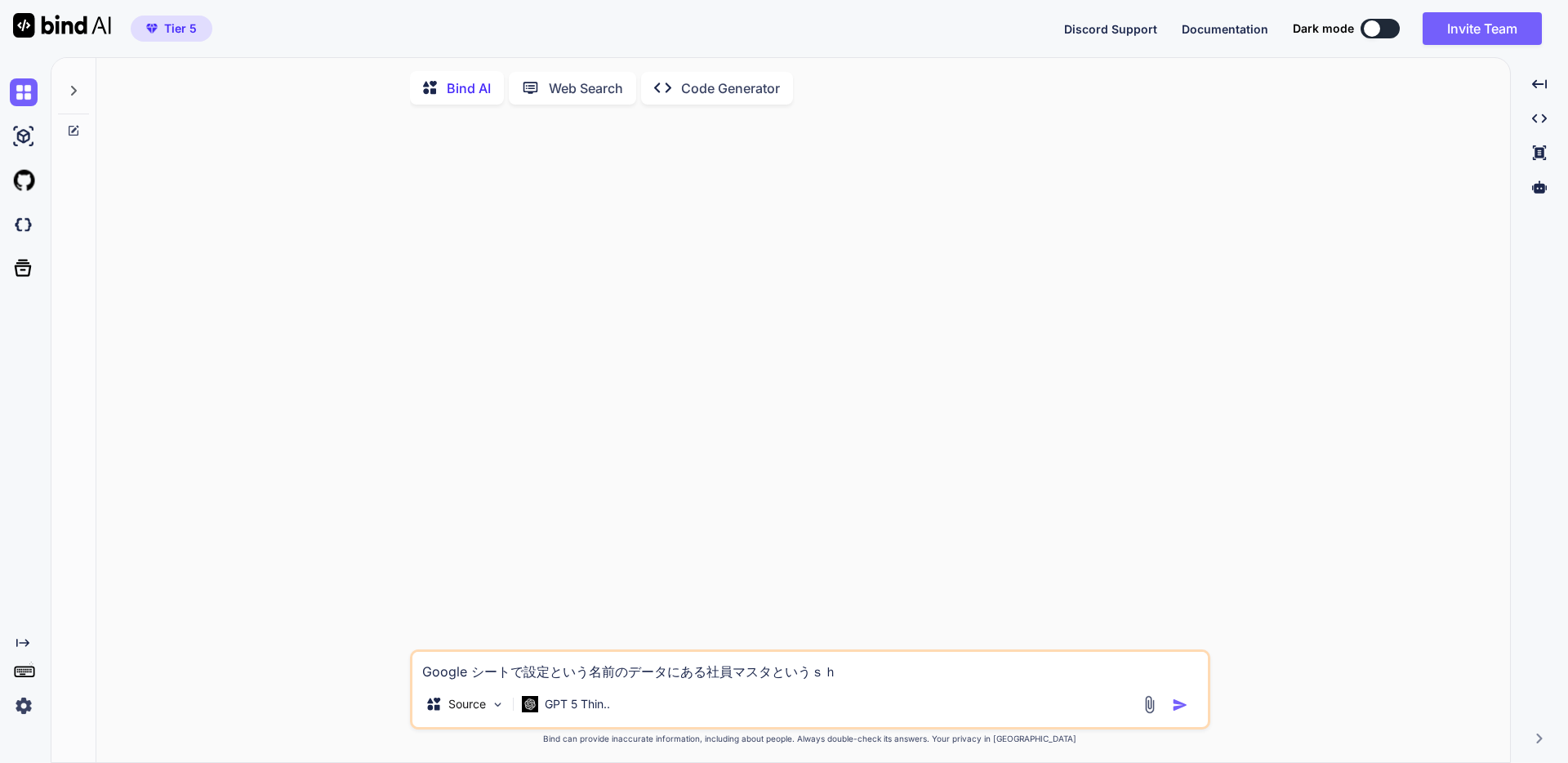
type textarea "x"
type textarea "Google シートで設定という名前のデータにある社員[PERSON_NAME]というしー"
type textarea "x"
type textarea "Google シートで設定という名前のデータにある社員マスタというしーｔ"
type textarea "x"
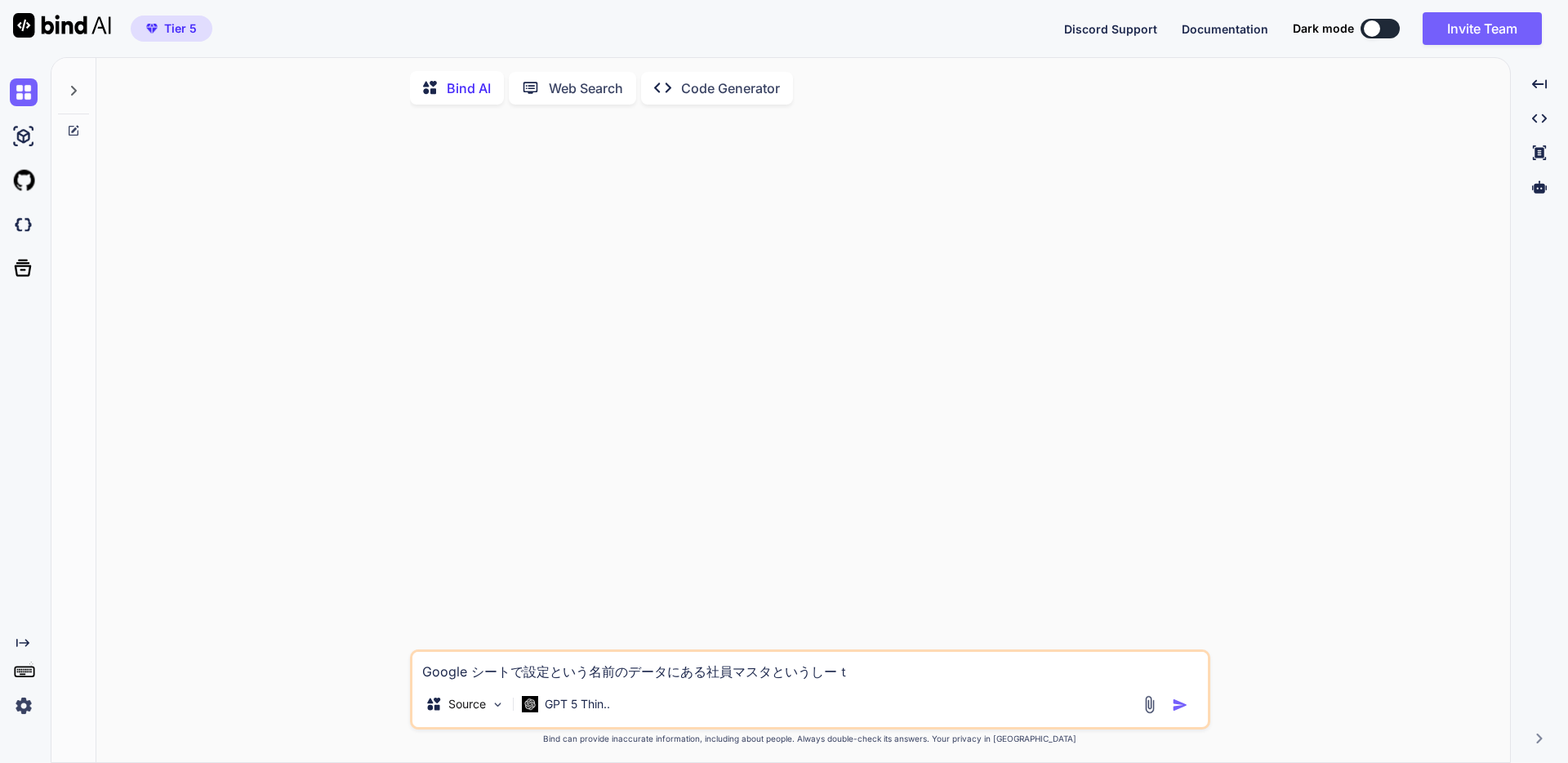
type textarea "Google シートで設定という名前のデータにある社員[PERSON_NAME]というしーと"
type textarea "x"
type textarea "Google シートで設定という名前のデータにある社員マスタというシート"
type textarea "x"
type textarea "Google シートで設定という名前のデータにある社員マスタというシートｎ"
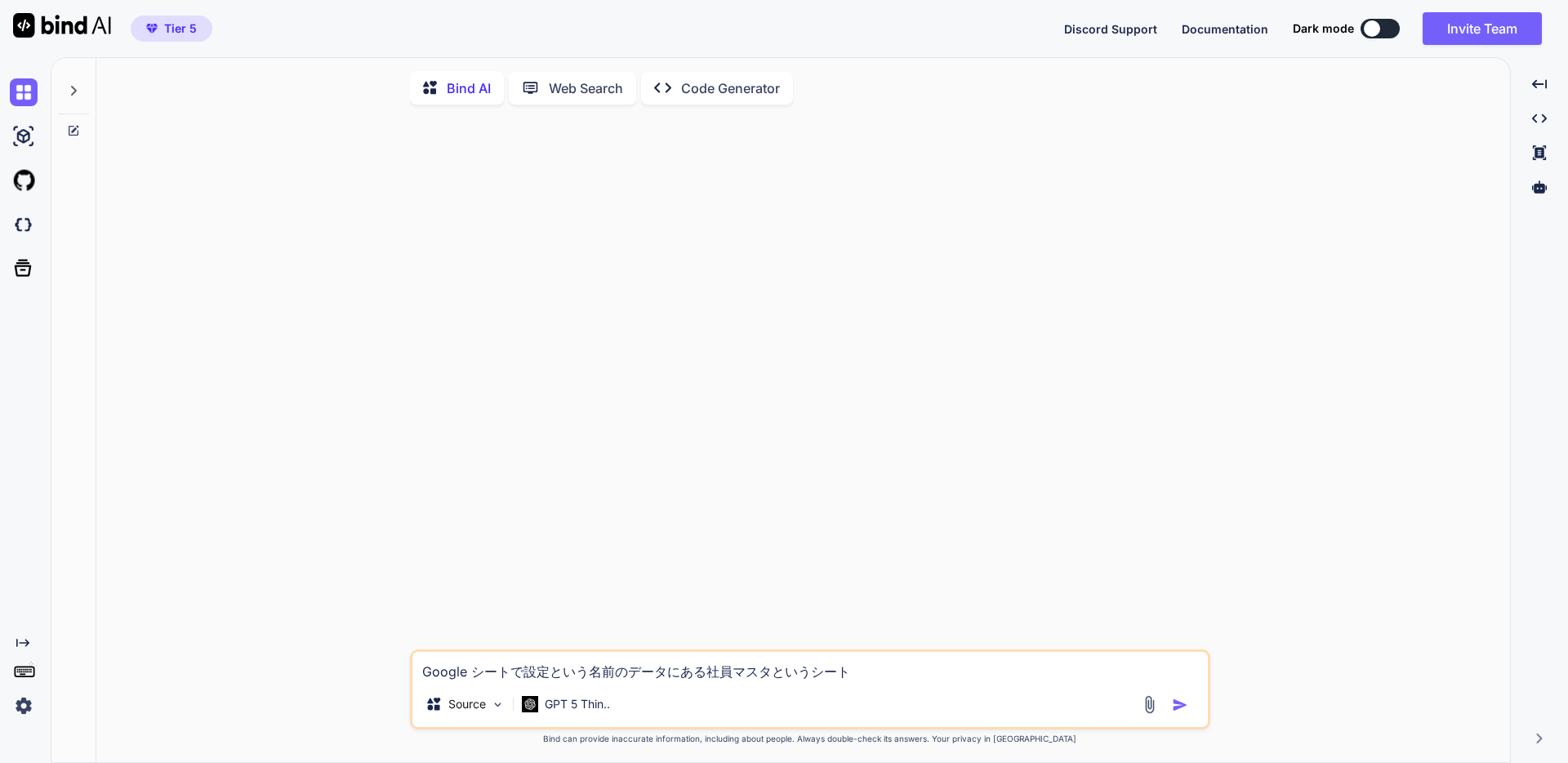
type textarea "x"
type textarea "Google シートで設定という名前のデータにある社員マスタというシートの"
type textarea "x"
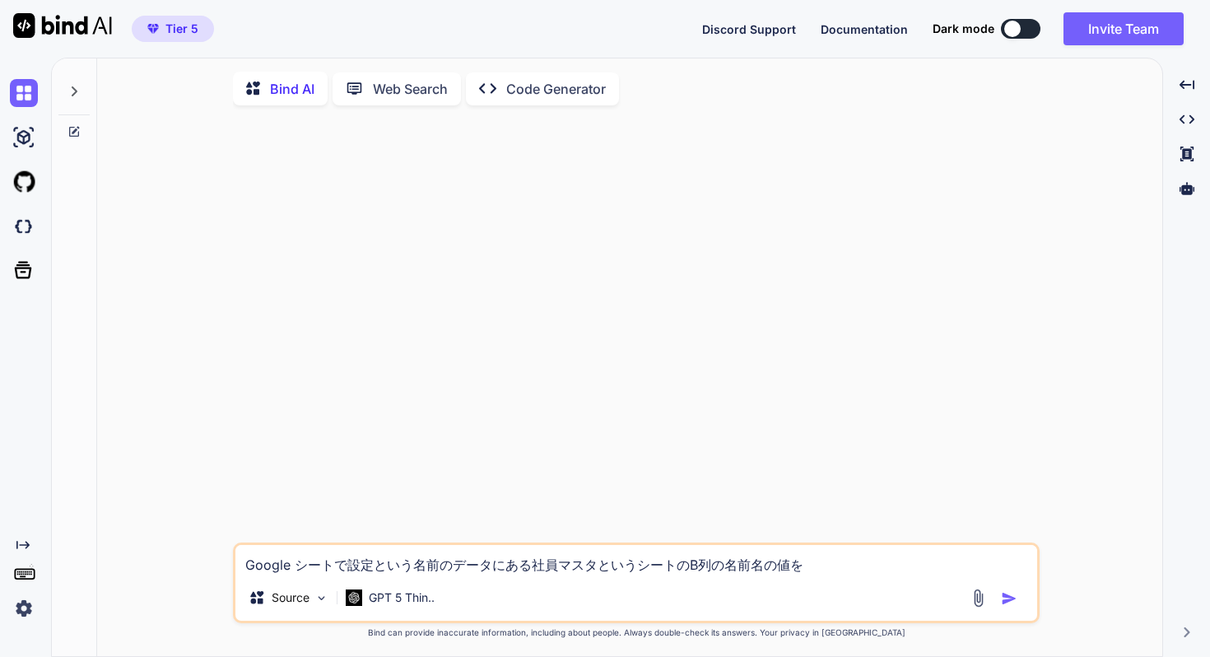
paste textarea "粗利管理表_ver0.1.0"
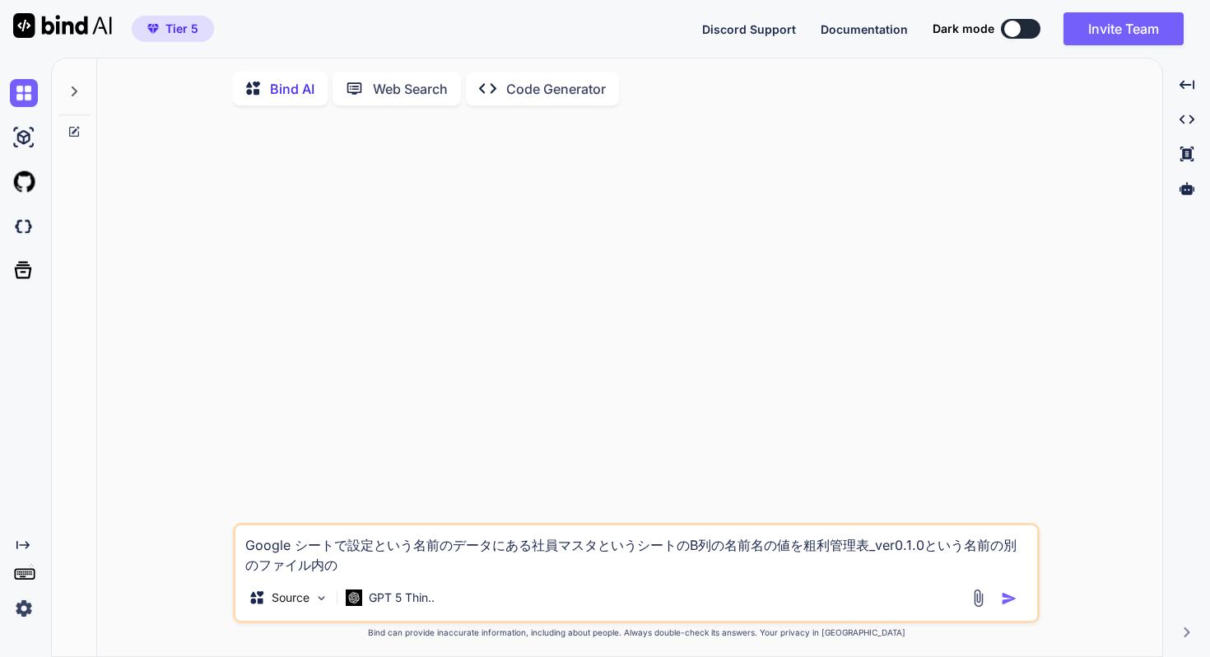
click at [408, 574] on textarea "Google シートで設定という名前のデータにある社員マスタというシートのB列の名前名の値を粗利管理表_ver0.1.0という名前の別のファイル内の" at bounding box center [636, 549] width 802 height 49
drag, startPoint x: 806, startPoint y: 546, endPoint x: 918, endPoint y: 550, distance: 112.8
click at [918, 550] on textarea "Google シートで設定という名前のデータにある社員マスタというシートのB列の名前名の値を粗利管理表_ver0.1.0という名前の別のファイル内の粗利管理表" at bounding box center [636, 549] width 802 height 49
paste textarea "[DATE]_Beta-0.1"
click at [579, 573] on textarea "Google シートで設定という名前のデータにある社員マスタというシートのB列の名前名の値を粗利管理表_[DATE]_Beta-0.1という名前の別のファイル…" at bounding box center [636, 549] width 802 height 49
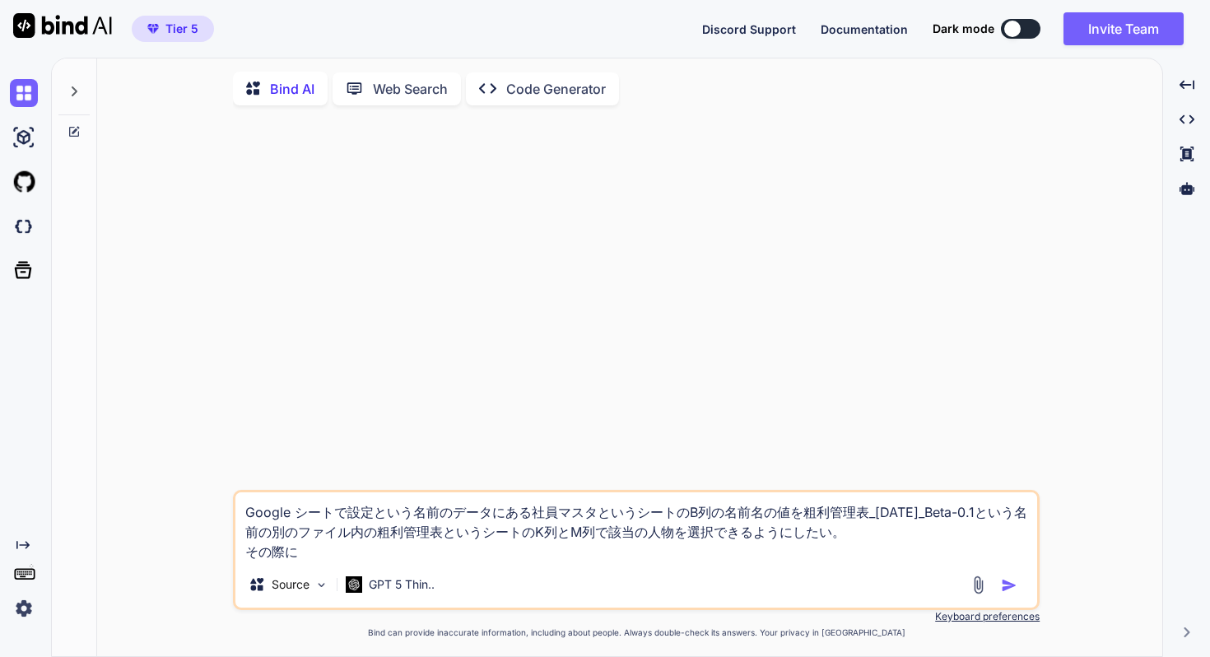
drag, startPoint x: 370, startPoint y: 516, endPoint x: 349, endPoint y: 516, distance: 20.6
click at [349, 516] on textarea "Google シートで設定という名前のデータにある社員マスタというシートのB列の名前名の値を粗利管理表_[DATE]_Beta-0.1という名前の別のファイル…" at bounding box center [636, 526] width 802 height 69
click at [353, 561] on textarea "Google シートで設定という名前のデータにある社員マスタというシートのB列の名前名の値を粗利管理表_[DATE]_Beta-0.1という名前の別のファイル…" at bounding box center [636, 526] width 802 height 69
paste textarea "設定"
drag, startPoint x: 345, startPoint y: 509, endPoint x: 685, endPoint y: 514, distance: 339.9
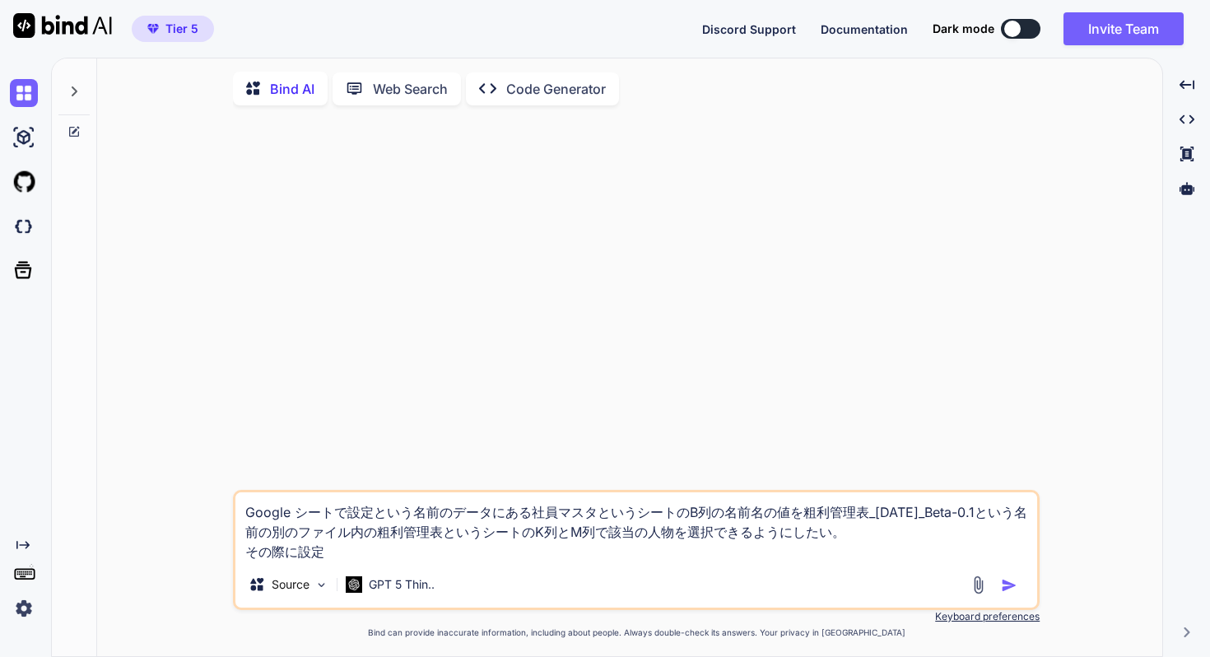
click at [685, 514] on textarea "Google シートで設定という名前のデータにある社員マスタというシートのB列の名前名の値を粗利管理表_[DATE]_Beta-0.1という名前の別のファイル…" at bounding box center [636, 526] width 802 height 69
drag, startPoint x: 424, startPoint y: 551, endPoint x: 416, endPoint y: 556, distance: 8.9
click at [424, 551] on textarea "Google シートで設定という名前のデータにある社員マスタというシートのB列の名前名の値を粗利管理表_[DATE]_Beta-0.1という名前の別のファイル…" at bounding box center [636, 526] width 802 height 69
paste textarea "設定という名前のデータにある社員マスタというシートの"
click at [347, 555] on textarea "Google シートで設定という名前のデータにある社員マスタというシートのB列の名前名の値を粗利管理表_[DATE]_Beta-0.1という名前の別のファイル…" at bounding box center [636, 526] width 802 height 69
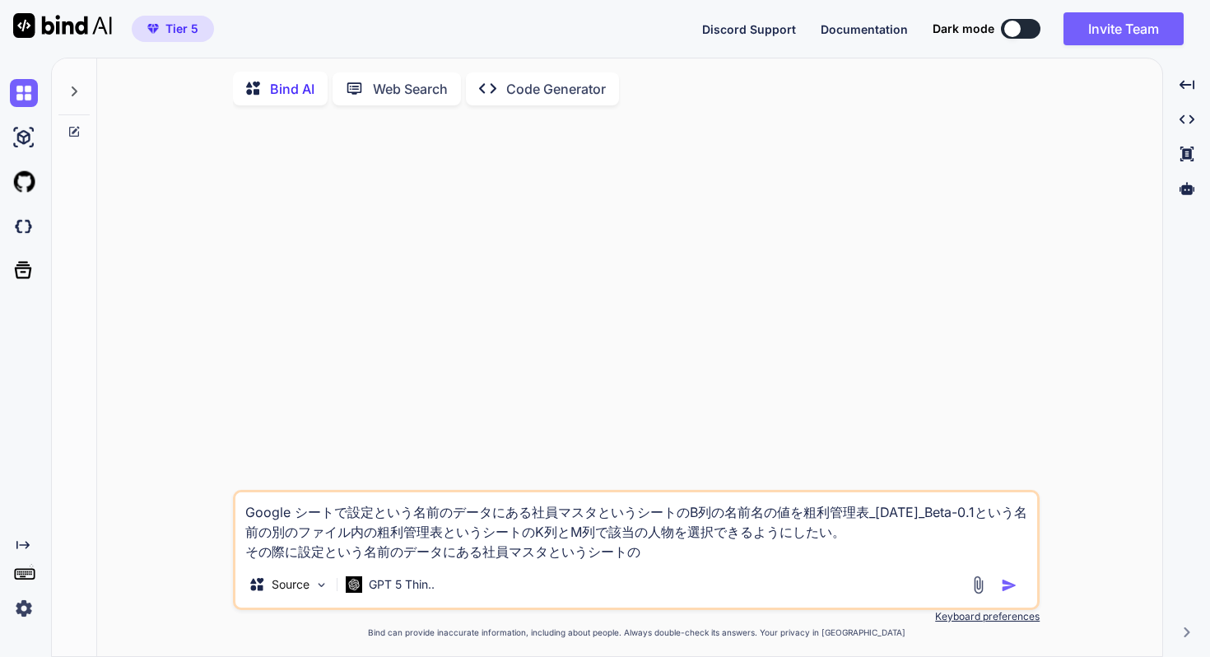
click at [688, 551] on textarea "Google シートで設定という名前のデータにある社員マスタというシートのB列の名前名の値を粗利管理表_[DATE]_Beta-0.1という名前の別のファイル…" at bounding box center [636, 526] width 802 height 69
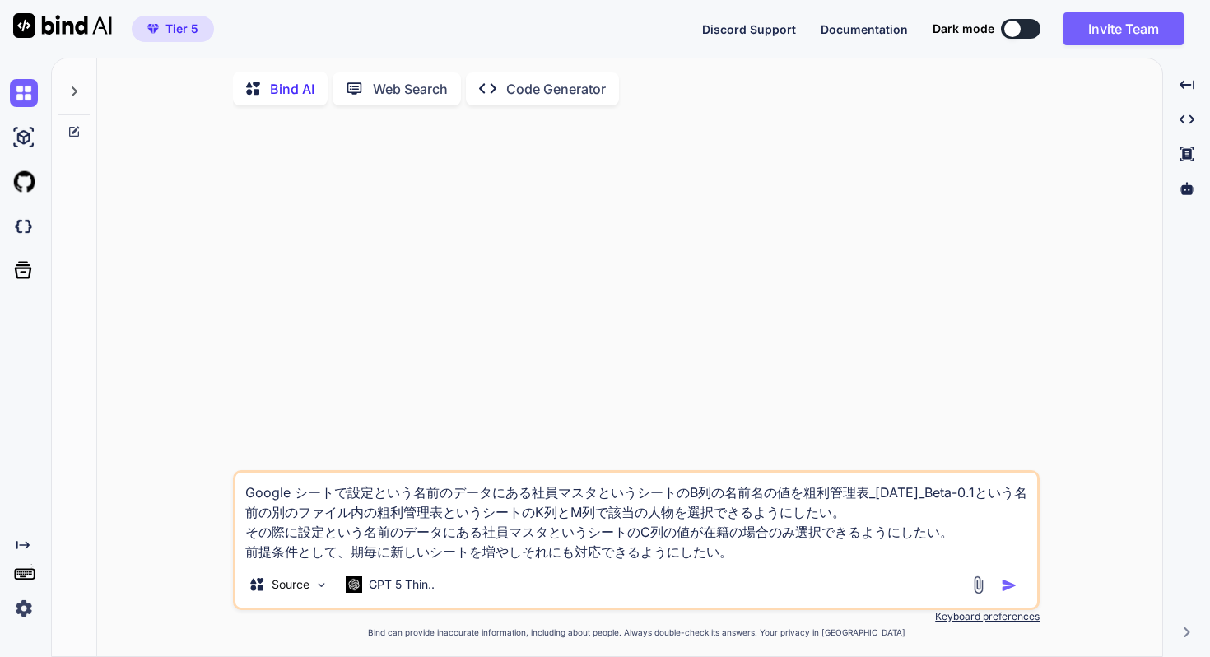
click at [516, 555] on textarea "Google シートで設定という名前のデータにある社員マスタというシートのB列の名前名の値を粗利管理表_[DATE]_Beta-0.1という名前の別のファイル…" at bounding box center [636, 516] width 802 height 89
click at [794, 500] on textarea "Google シートで設定という名前のデータにある社員マスタというシートのB列の名前名の値を粗利管理表_[DATE]_Beta-0.1という名前の別のファイル…" at bounding box center [636, 516] width 802 height 89
drag, startPoint x: 806, startPoint y: 496, endPoint x: 908, endPoint y: 495, distance: 101.2
click at [908, 495] on textarea "Google シートで設定という名前のデータにある社員マスタというシートのB列の名前名の値を粗利管理表_[DATE]_Beta-0.1という名前の別のファイル…" at bounding box center [636, 516] width 802 height 89
click at [558, 551] on textarea "Google シートで設定という名前のデータにある社員マスタというシートのB列の名前名の値を粗利管理表_[DATE]_Beta-0.1という名前の別のファイル…" at bounding box center [636, 516] width 802 height 89
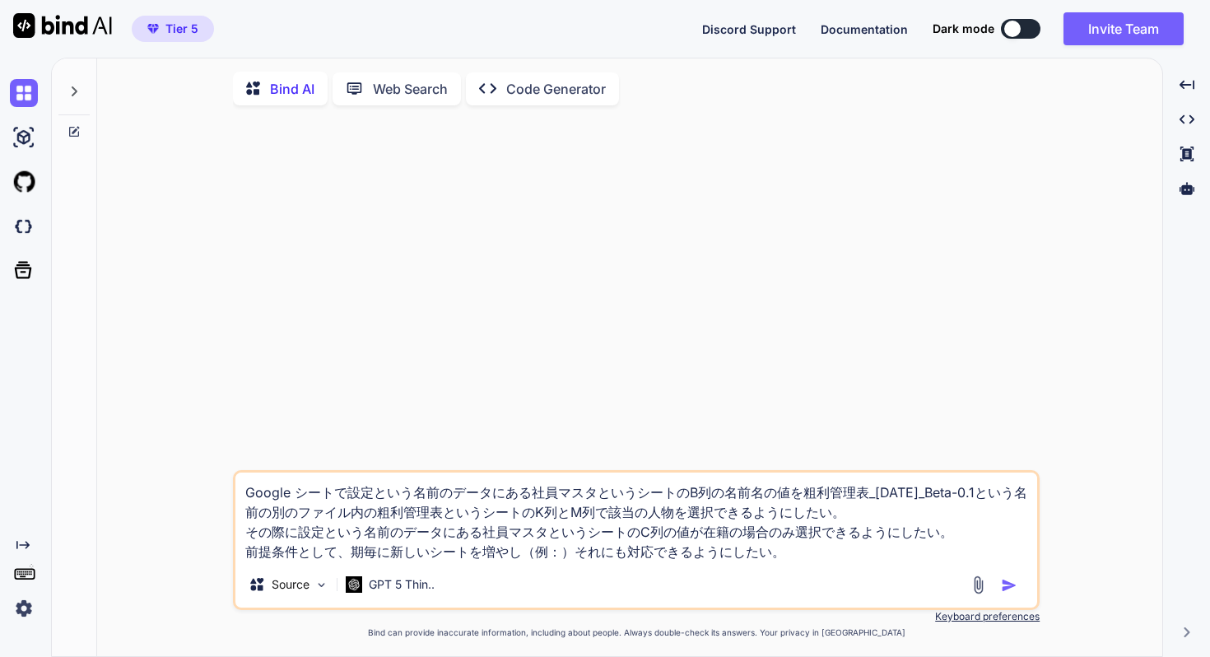
paste textarea "粗利管理表_[DATE]"
click at [906, 548] on textarea "Google シートで設定という名前のデータにある社員マスタというシートのB列の名前名の値を粗利管理表_[DATE]_Beta-0.1という名前の別のファイル…" at bounding box center [636, 516] width 802 height 89
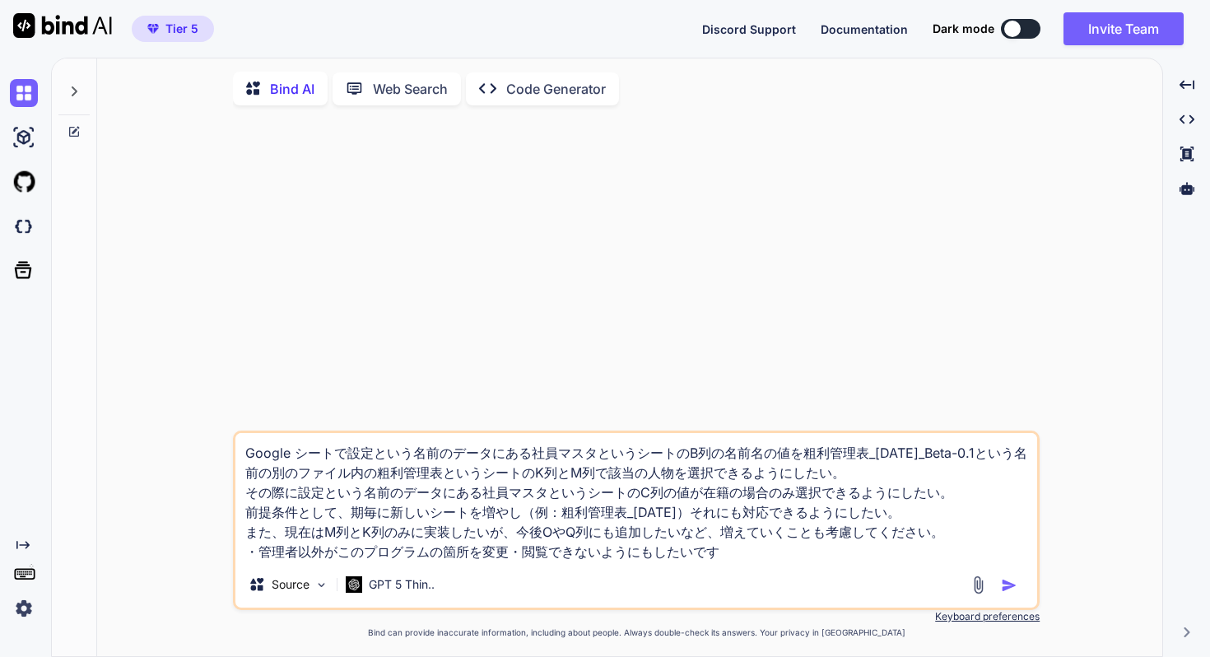
type textarea "Google シートで設定という名前のデータにある社員マスタというシートのB列の名前名の値を粗利管理表_[DATE]_Beta-0.1という名前の別のファイル…"
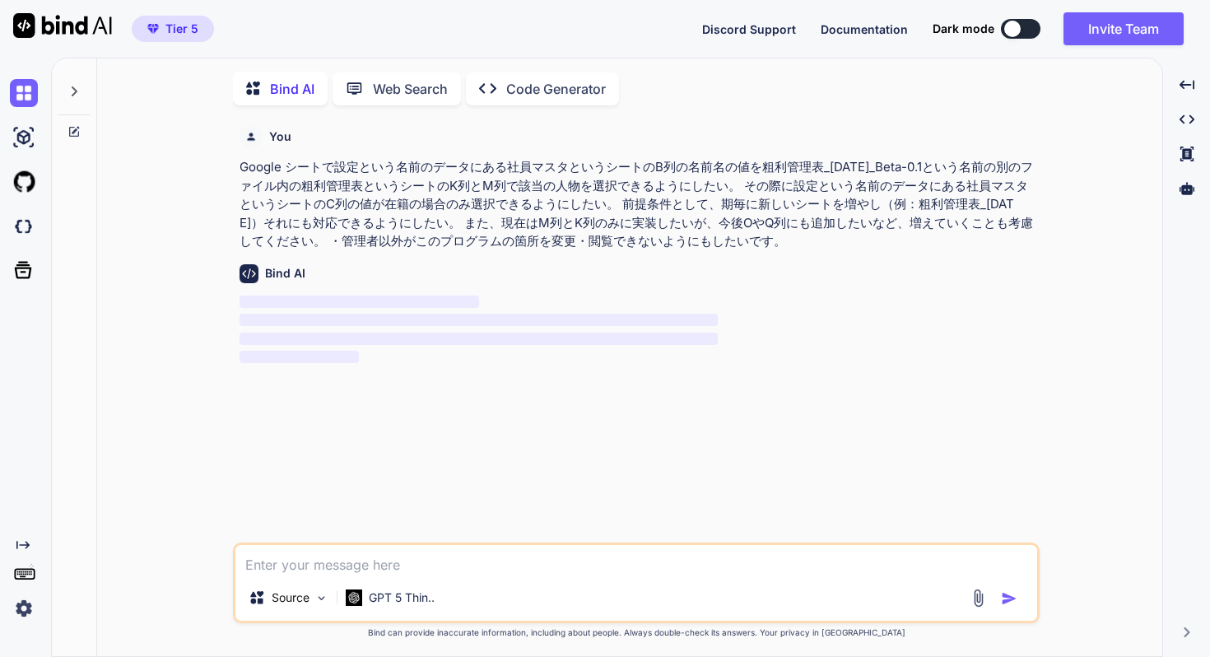
scroll to position [7, 0]
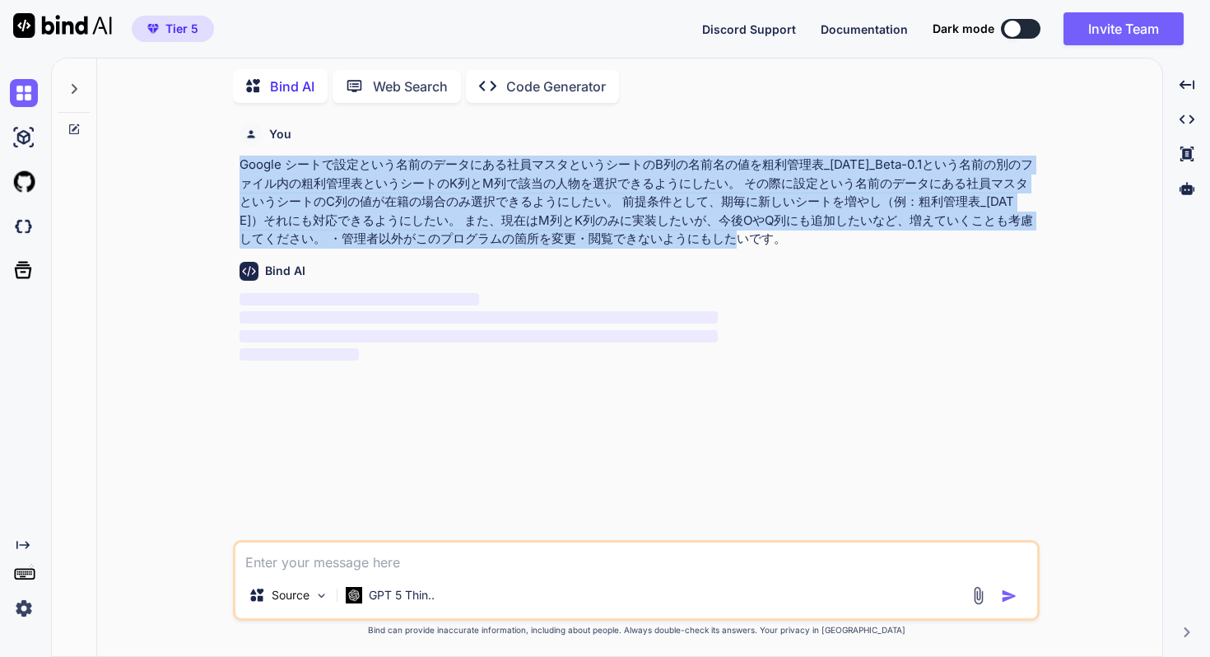
drag, startPoint x: 764, startPoint y: 241, endPoint x: 235, endPoint y: 172, distance: 533.6
click at [235, 172] on div "You Google シートで設定という名前のデータにある社員マスタというシートのB列の名前名の値を粗利管理表_[DATE]_Beta-0.1という名前の別の…" at bounding box center [636, 386] width 806 height 540
copy p "Google シートで設定という名前のデータにある社員マスタというシートのB列の名前名の値を粗利管理表_[DATE]_Beta-0.1という名前の別のファイル…"
click at [501, 234] on p "Google シートで設定という名前のデータにある社員マスタというシートのB列の名前名の値を粗利管理表_[DATE]_Beta-0.1という名前の別のファイル…" at bounding box center [637, 202] width 797 height 93
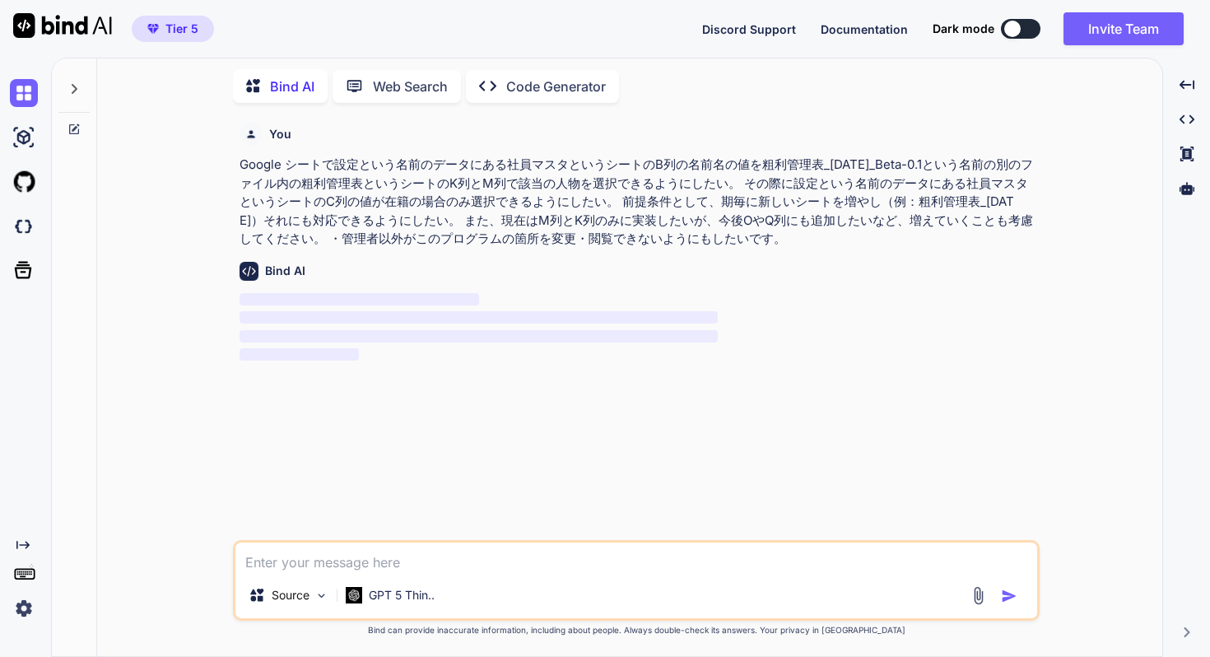
click at [549, 78] on p "Code Generator" at bounding box center [556, 87] width 100 height 20
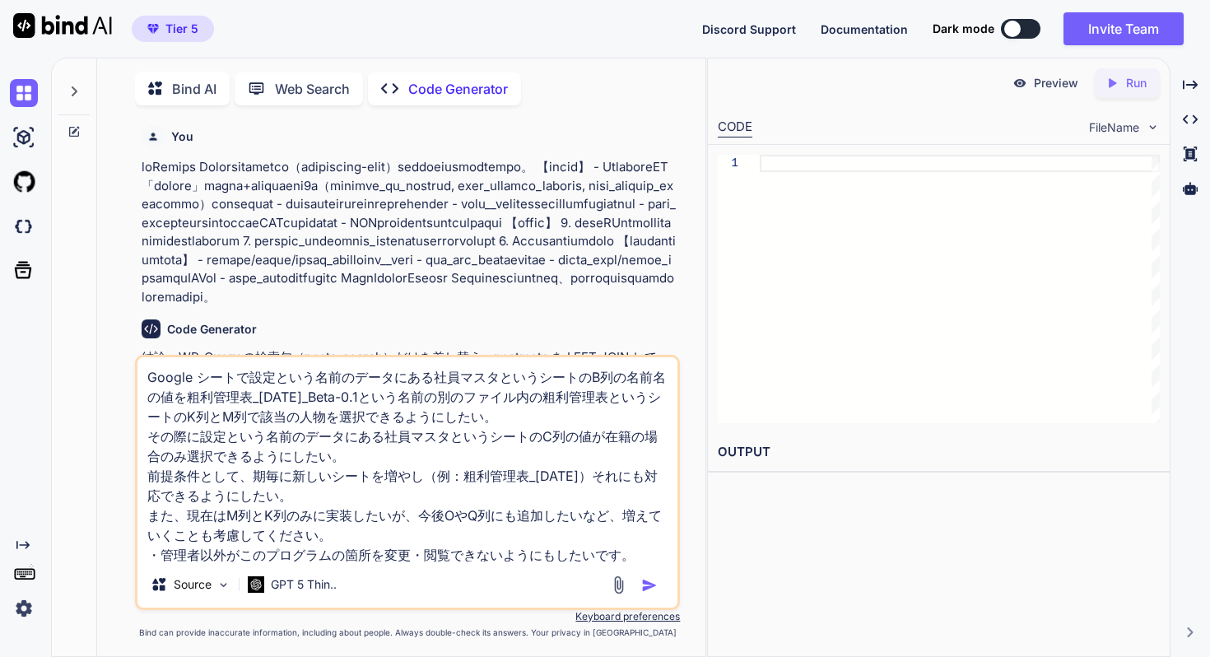
scroll to position [7, 0]
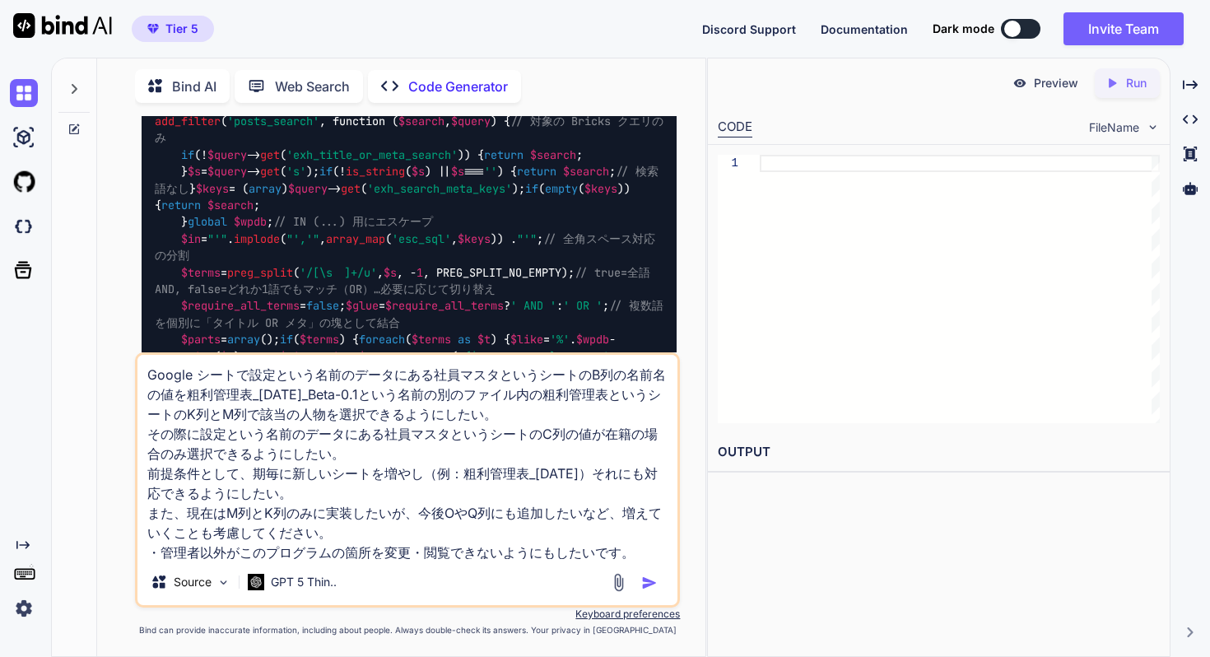
click at [84, 123] on div at bounding box center [74, 129] width 44 height 13
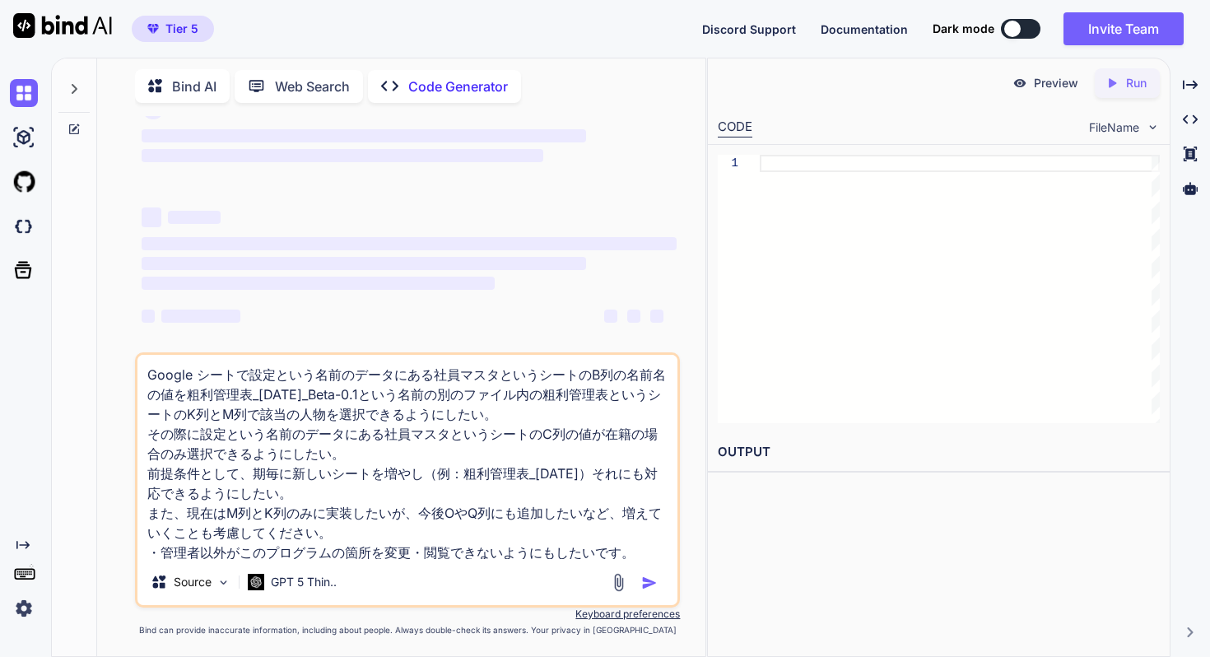
scroll to position [0, 0]
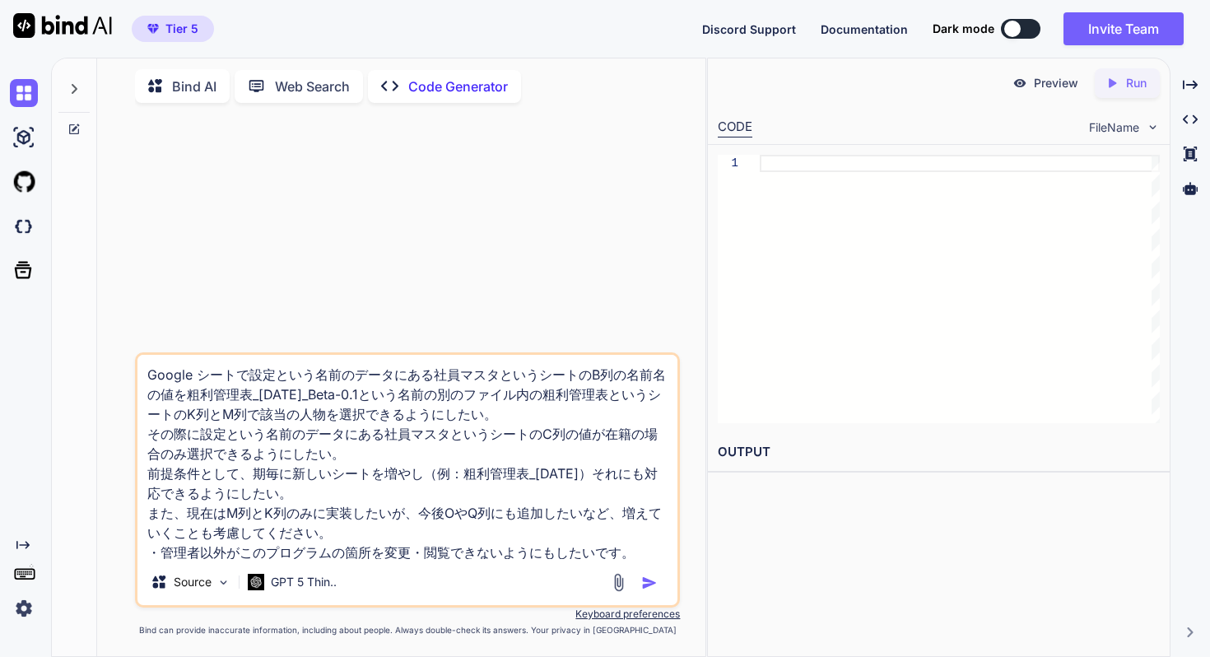
click at [383, 414] on textarea "Google シートで設定という名前のデータにある社員マスタというシートのB列の名前名の値を粗利管理表_[DATE]_Beta-0.1という名前の別のファイル…" at bounding box center [407, 457] width 540 height 204
click at [525, 481] on textarea "Google シートで設定という名前のデータにある社員マスタというシートのB列の名前名の値を粗利管理表_[DATE]_Beta-0.1という名前の別のファイル…" at bounding box center [407, 457] width 540 height 204
drag, startPoint x: 635, startPoint y: 546, endPoint x: 648, endPoint y: 558, distance: 17.5
click at [635, 546] on textarea "Google シートで設定という名前のデータにある社員マスタというシートのB列の名前名の値を粗利管理表_[DATE]_Beta-0.1という名前の別のファイル…" at bounding box center [407, 457] width 540 height 204
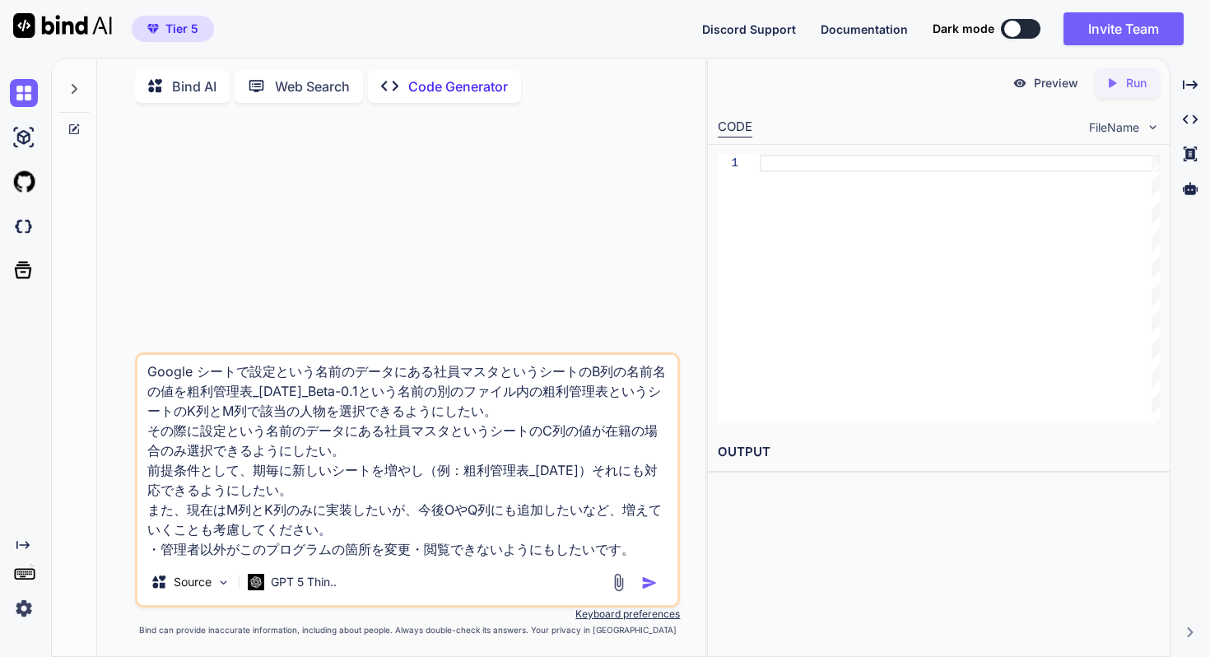
type textarea "Google シートで設定という名前のデータにある社員マスタというシートのB列の名前名の値を粗利管理表_[DATE]_Beta-0.1という名前の別のファイル…"
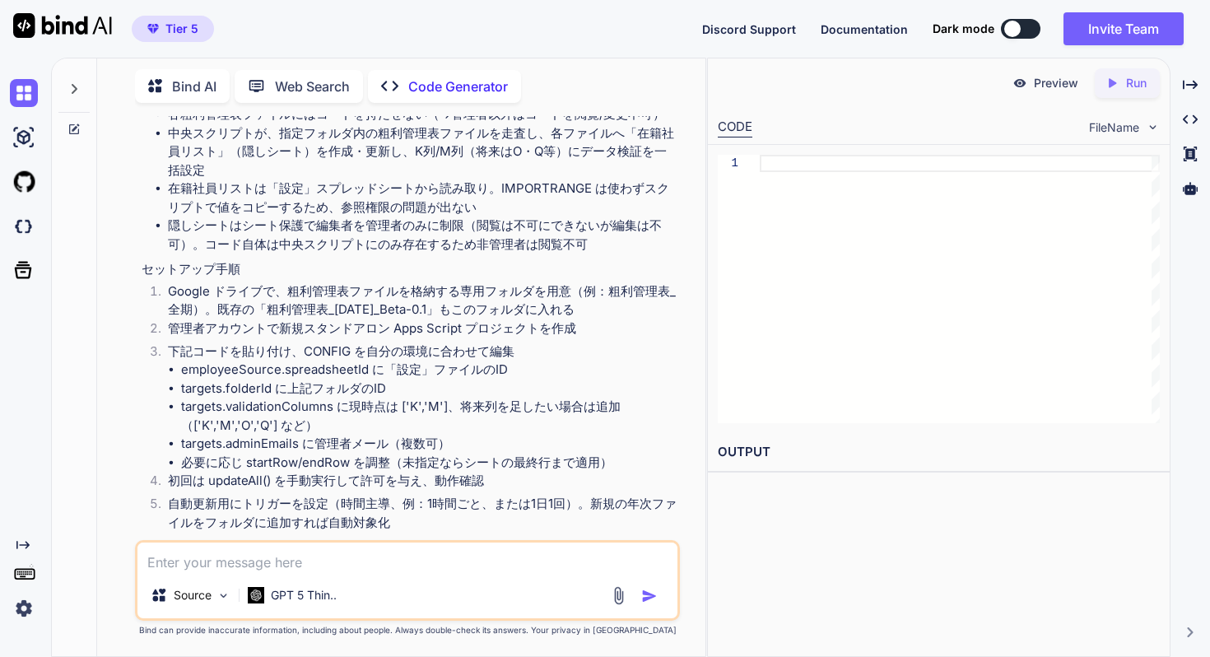
scroll to position [451, 0]
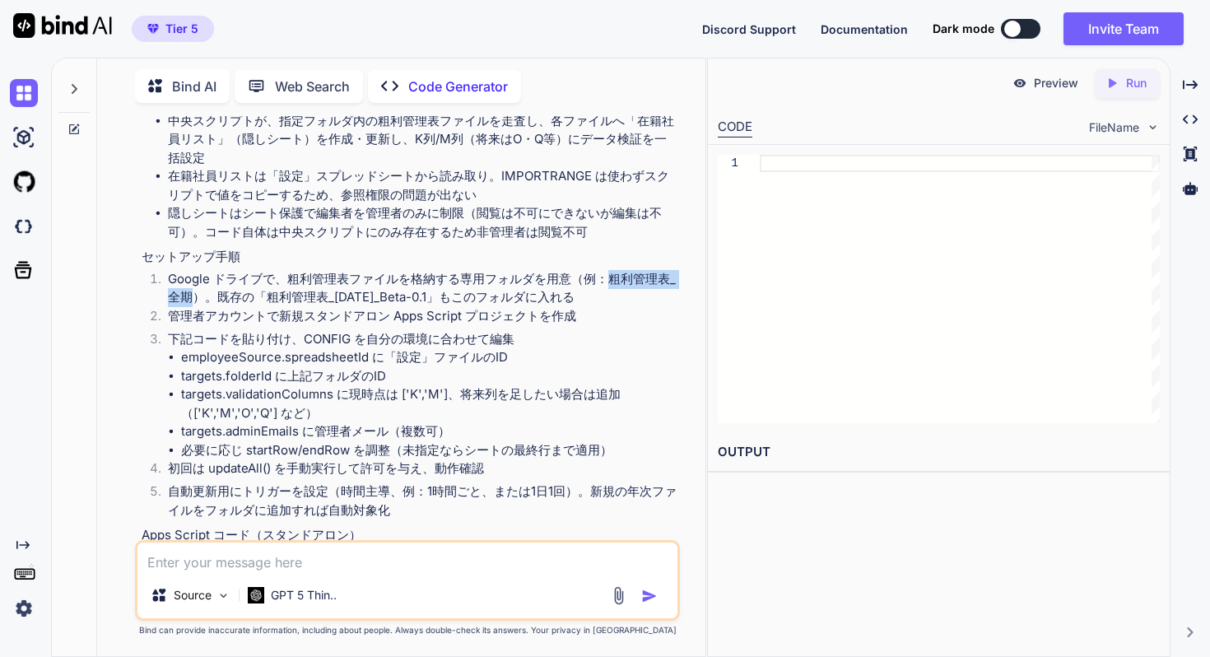
drag, startPoint x: 609, startPoint y: 280, endPoint x: 195, endPoint y: 295, distance: 414.2
click at [195, 295] on li "Google ドライブで、粗利管理表ファイルを格納する専用フォルダを用意（例：粗利管理表_全期）。既存の「粗利管理表_[DATE]_Beta-0.1」もこのフ…" at bounding box center [416, 288] width 522 height 37
copy li "粗利管理表_全期"
drag, startPoint x: 262, startPoint y: 295, endPoint x: 409, endPoint y: 299, distance: 147.3
click at [409, 299] on li "Google ドライブで、粗利管理表ファイルを格納する専用フォルダを用意（例：粗利管理表_全期）。既存の「粗利管理表_[DATE]_Beta-0.1」もこのフ…" at bounding box center [416, 288] width 522 height 37
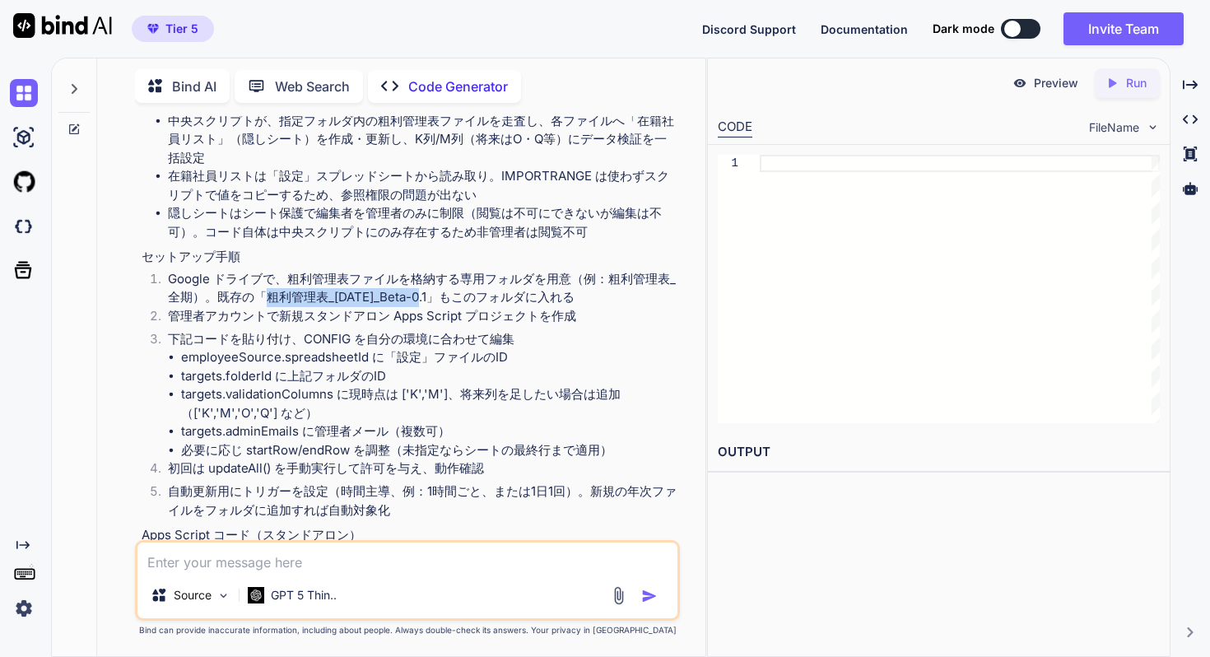
copy li "粗利管理表_[DATE]_Beta-0.1"
click at [492, 345] on li "下記コードを貼り付け、CONFIG を自分の環境に合わせて編集 employeeSource.spreadsheetId に「設定」ファイルのID targe…" at bounding box center [416, 395] width 522 height 130
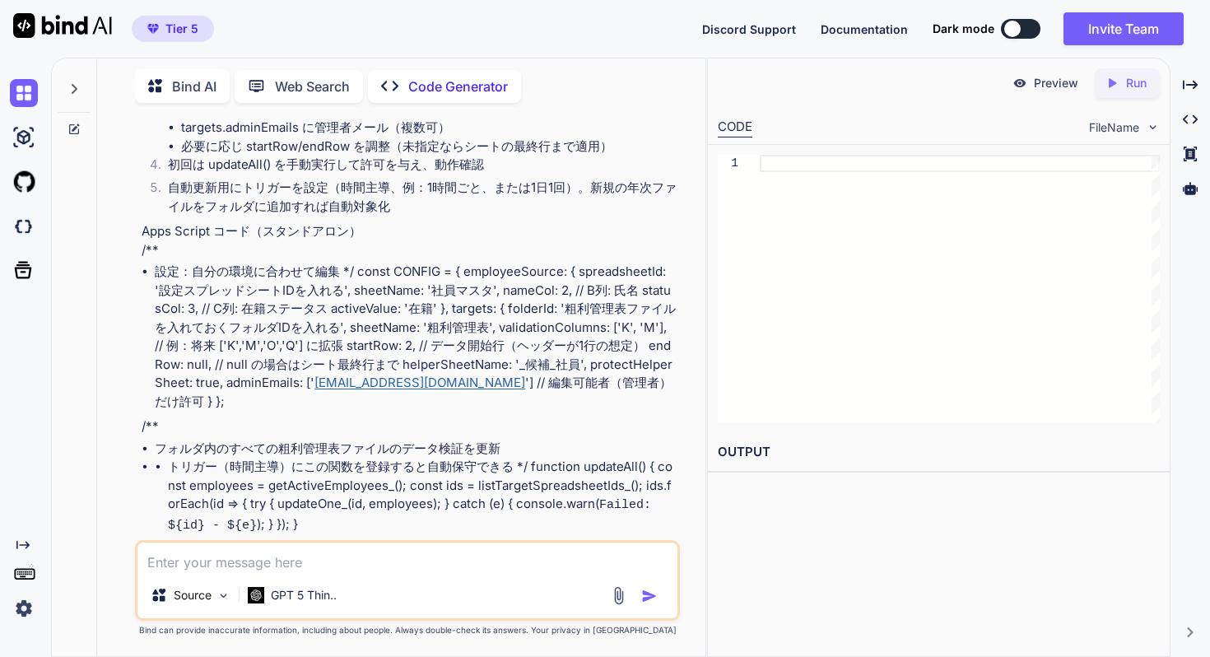
scroll to position [705, 0]
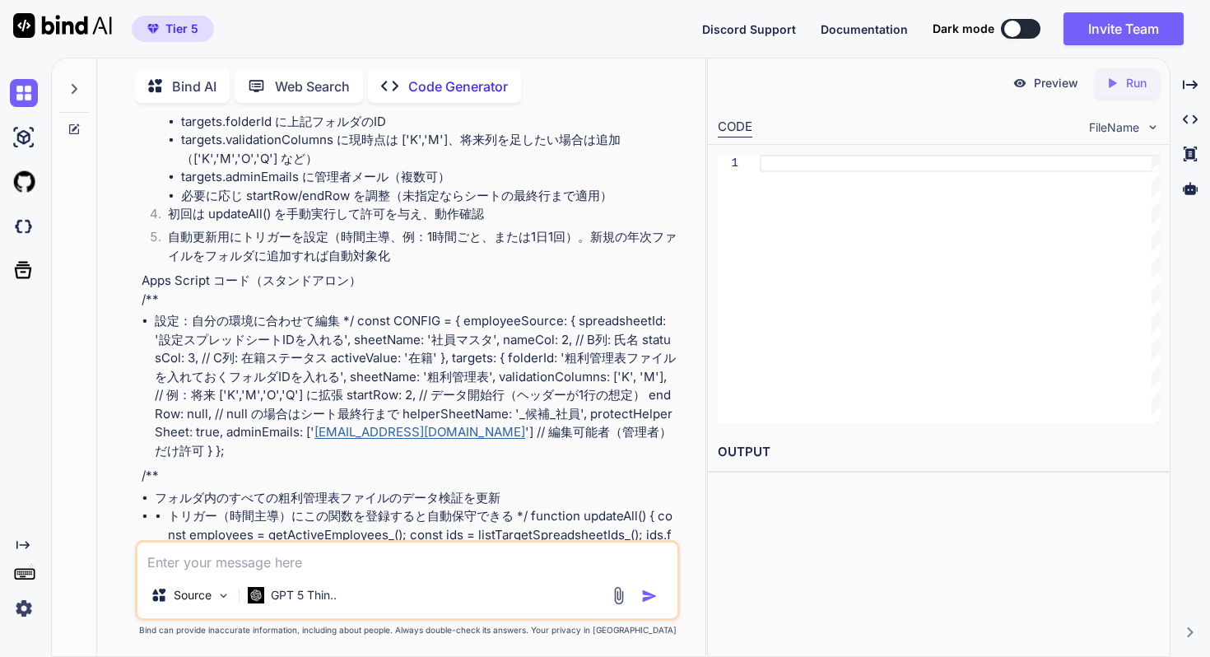
click at [461, 562] on textarea at bounding box center [407, 557] width 540 height 30
type textarea "AppScriptの貼り付け箇所はコードブロックで出力してください。"
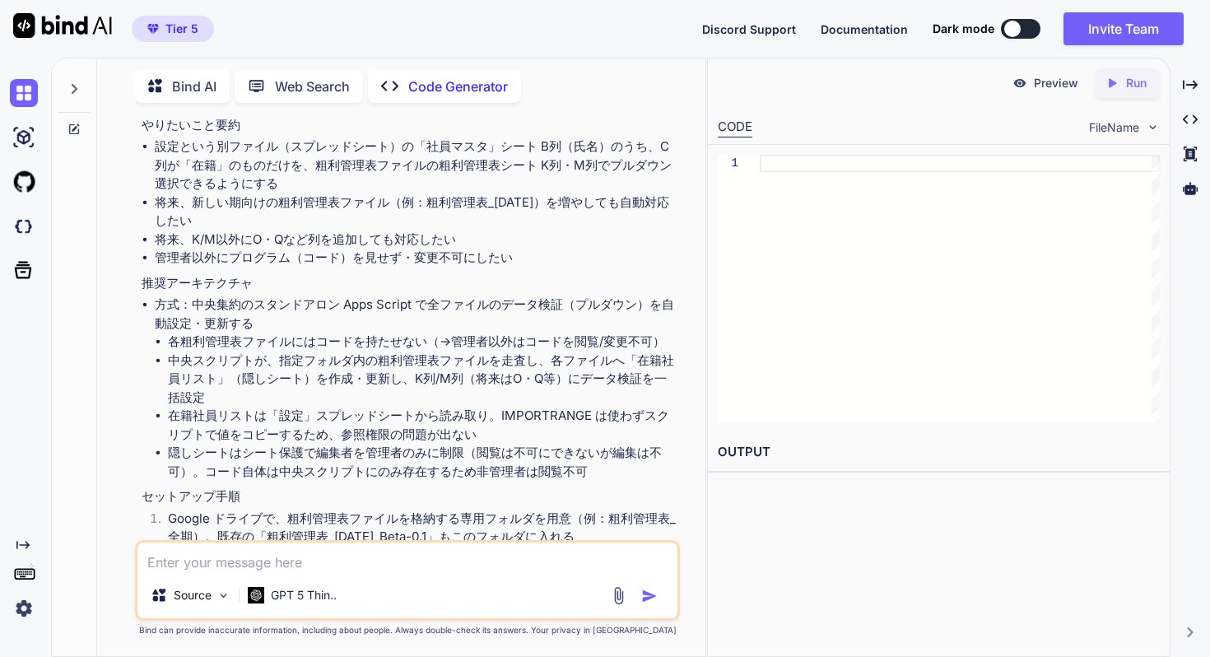
scroll to position [216, 0]
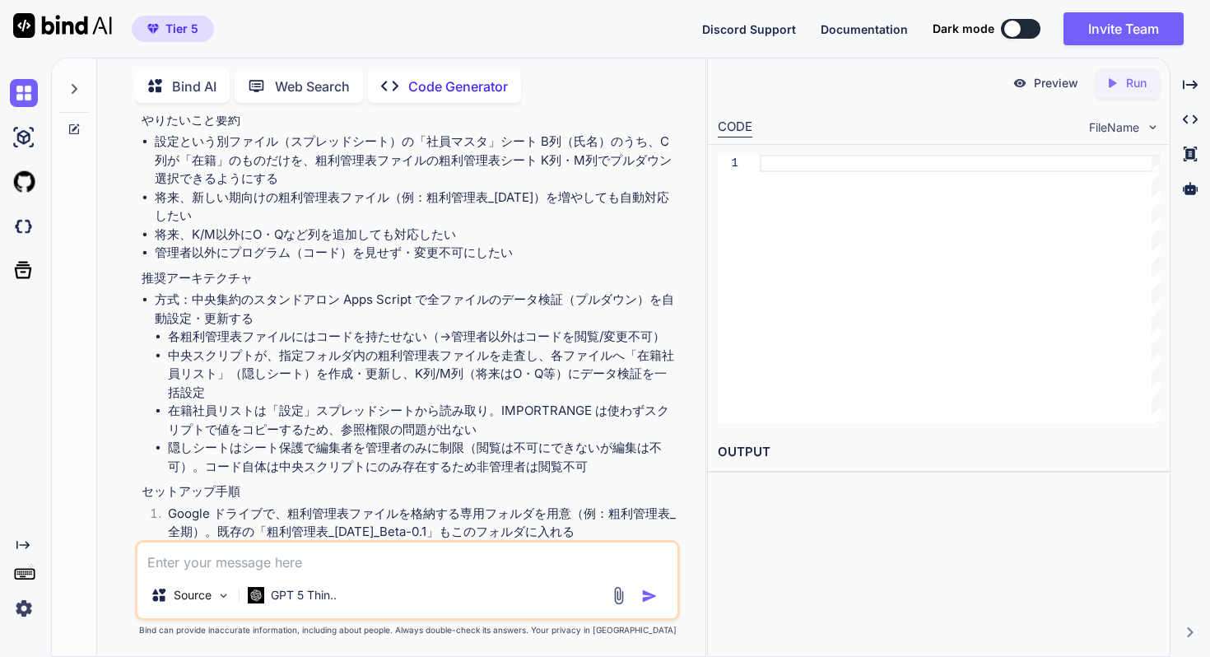
click at [416, 348] on li "中央スクリプトが、指定フォルダ内の粗利管理表ファイルを走査し、各ファイルへ「在籍社員リスト」（隠しシート）を作成・更新し、K列/M列（将来はO・Q等）にデータ…" at bounding box center [422, 374] width 509 height 56
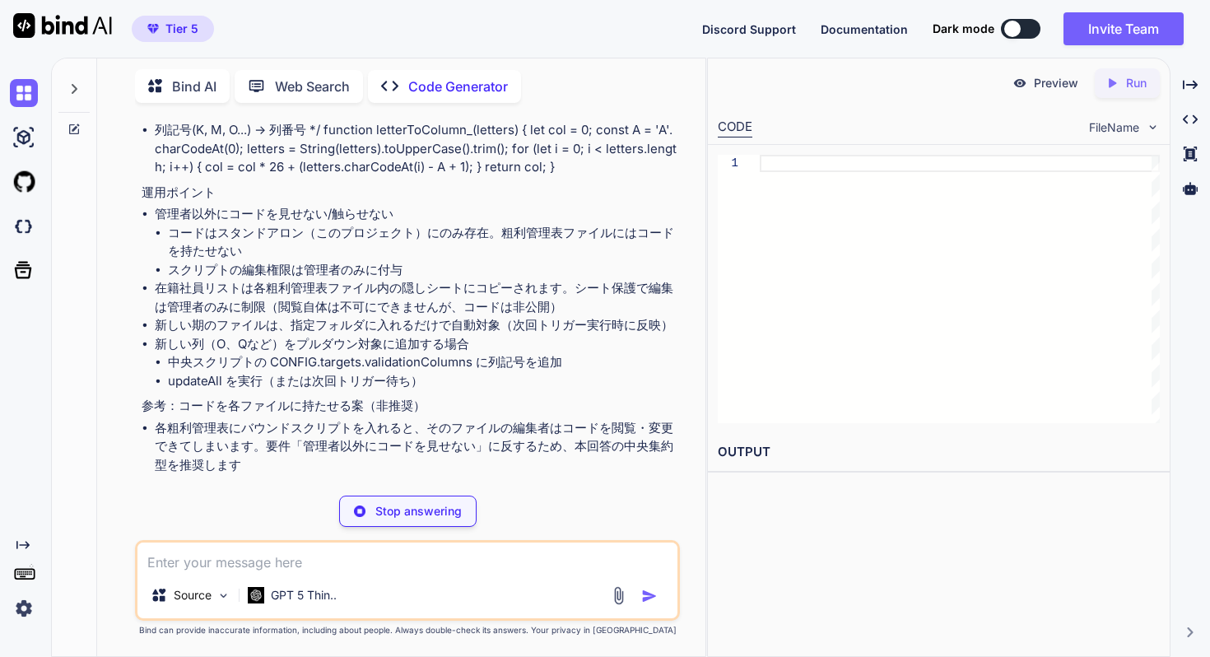
scroll to position [3246, 0]
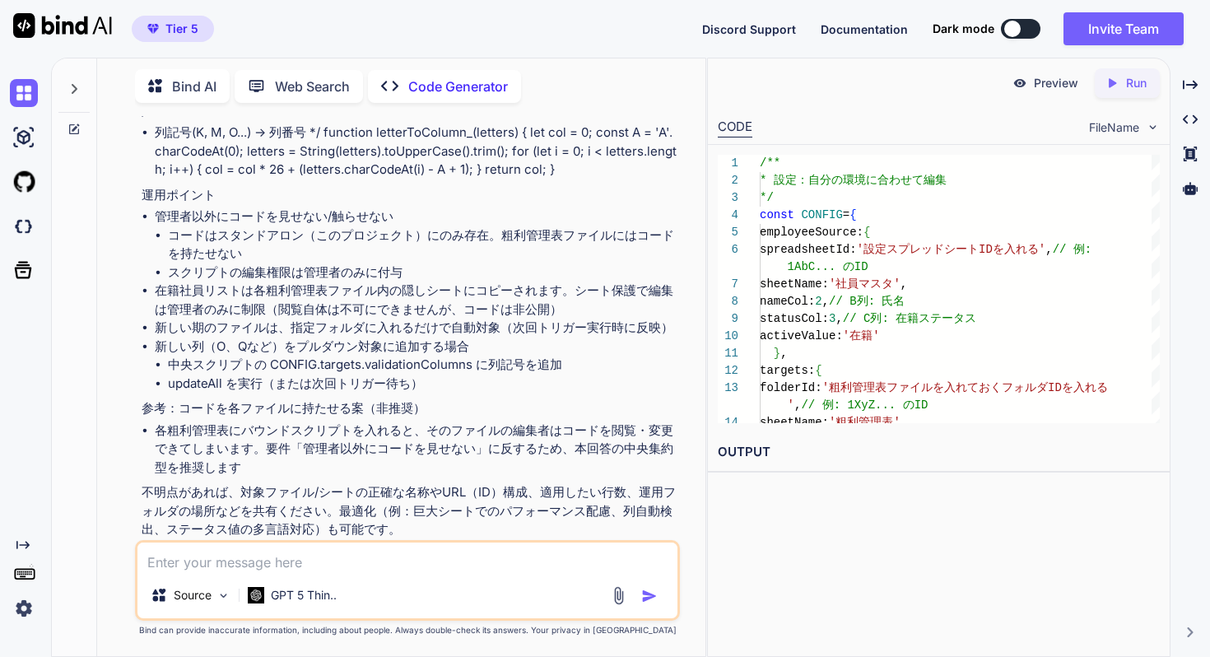
click at [332, 70] on div "Web Search" at bounding box center [299, 86] width 128 height 33
click at [318, 40] on div "Tier 5 Discord Support Documentation Dark mode Invite Team Created with Pixso." at bounding box center [605, 29] width 1210 height 58
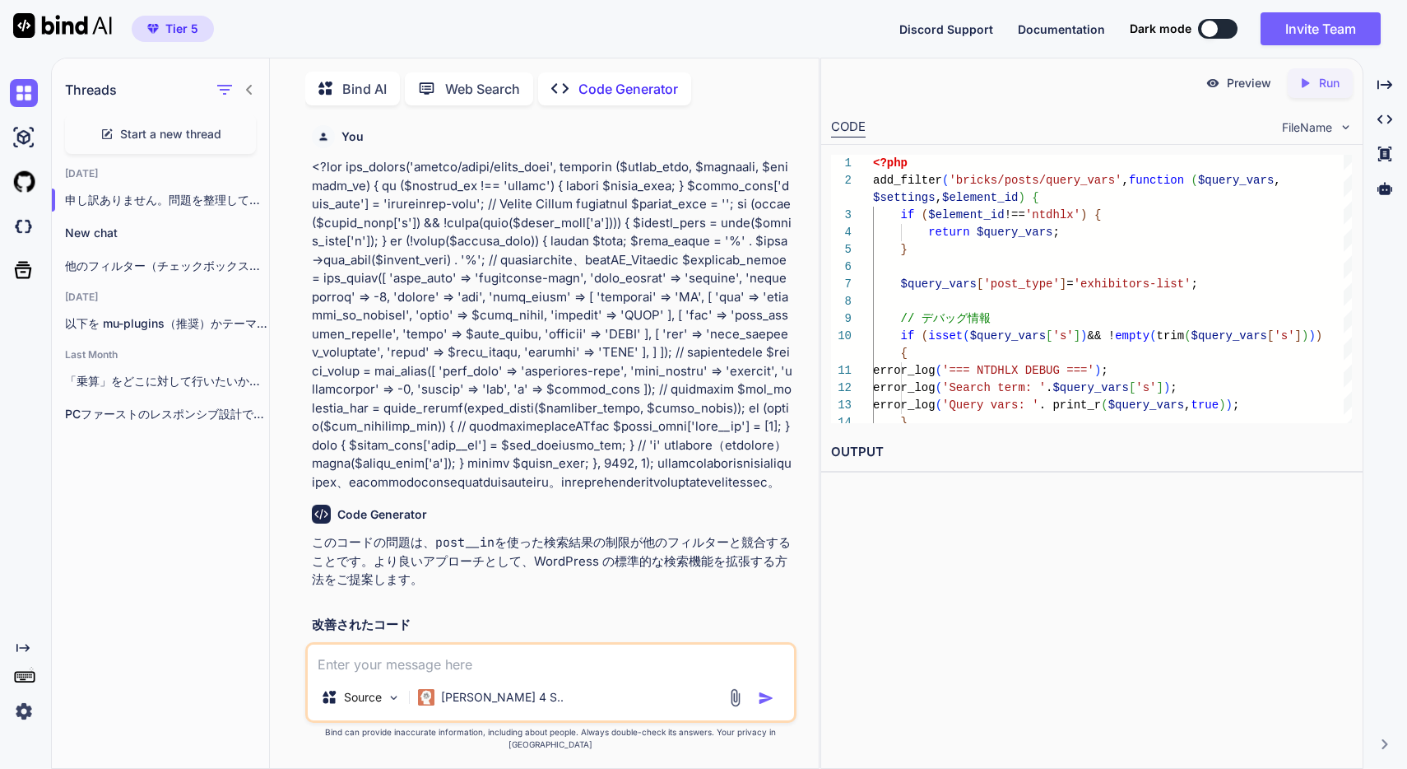
scroll to position [52, 0]
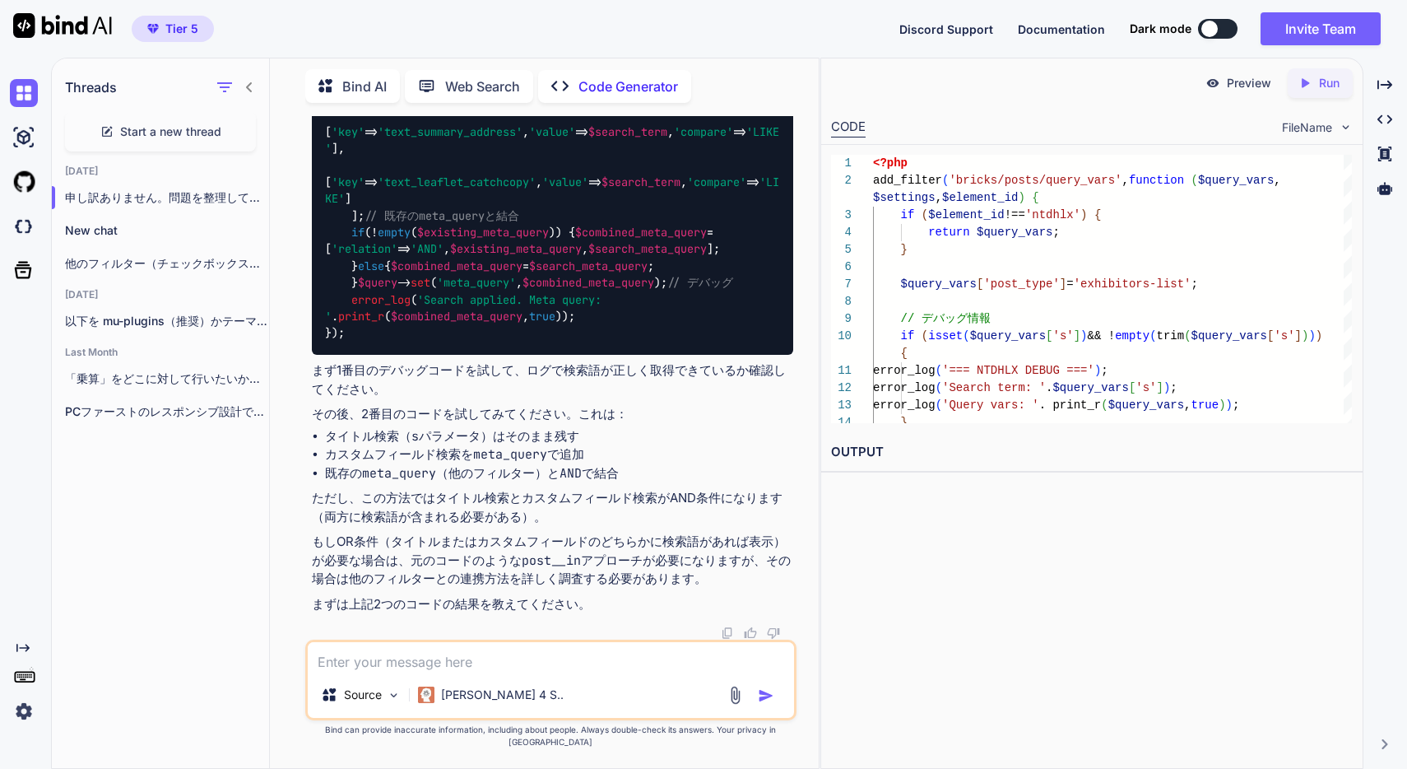
type textarea "x"
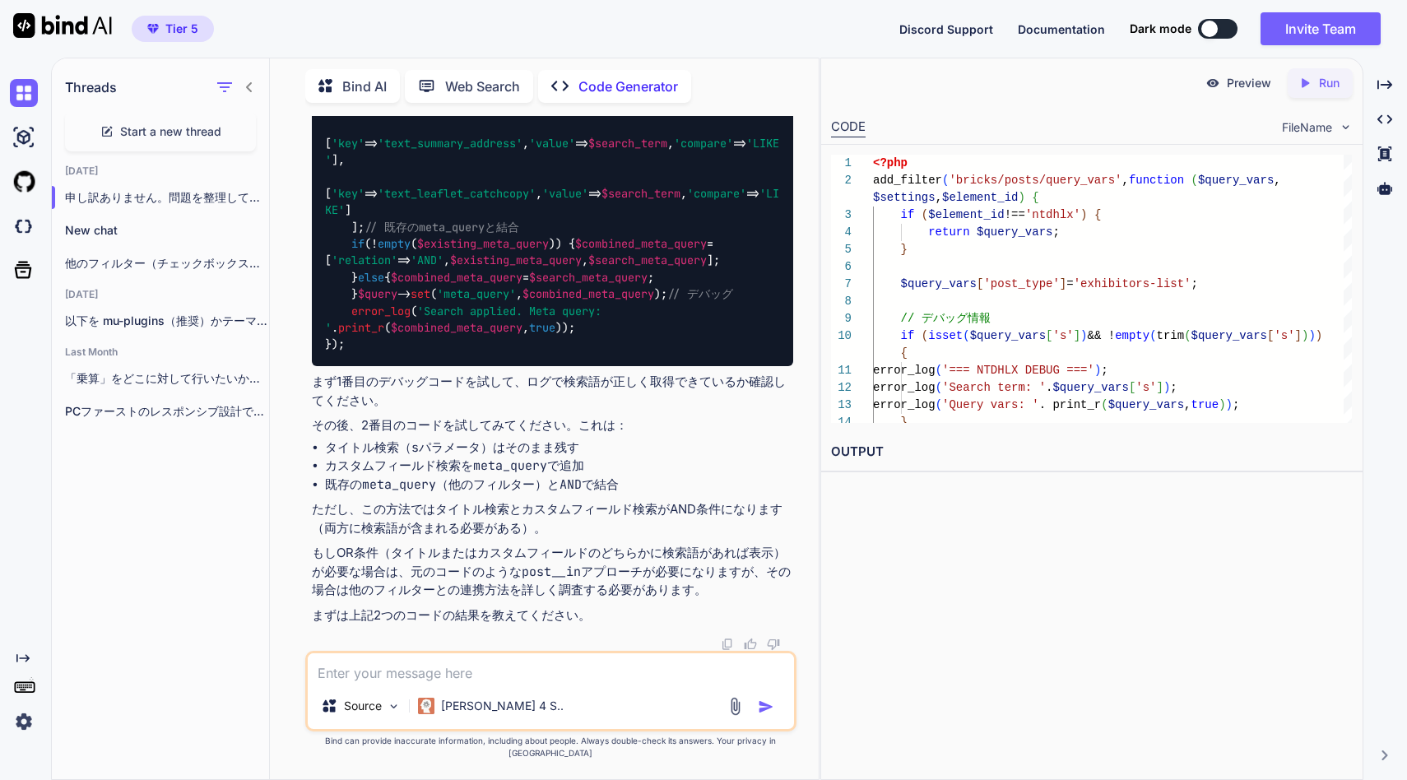
click at [1393, 328] on div "Created with Pixso. Created with Pixso. Created with Pixso. Created with Pixso." at bounding box center [1385, 425] width 30 height 709
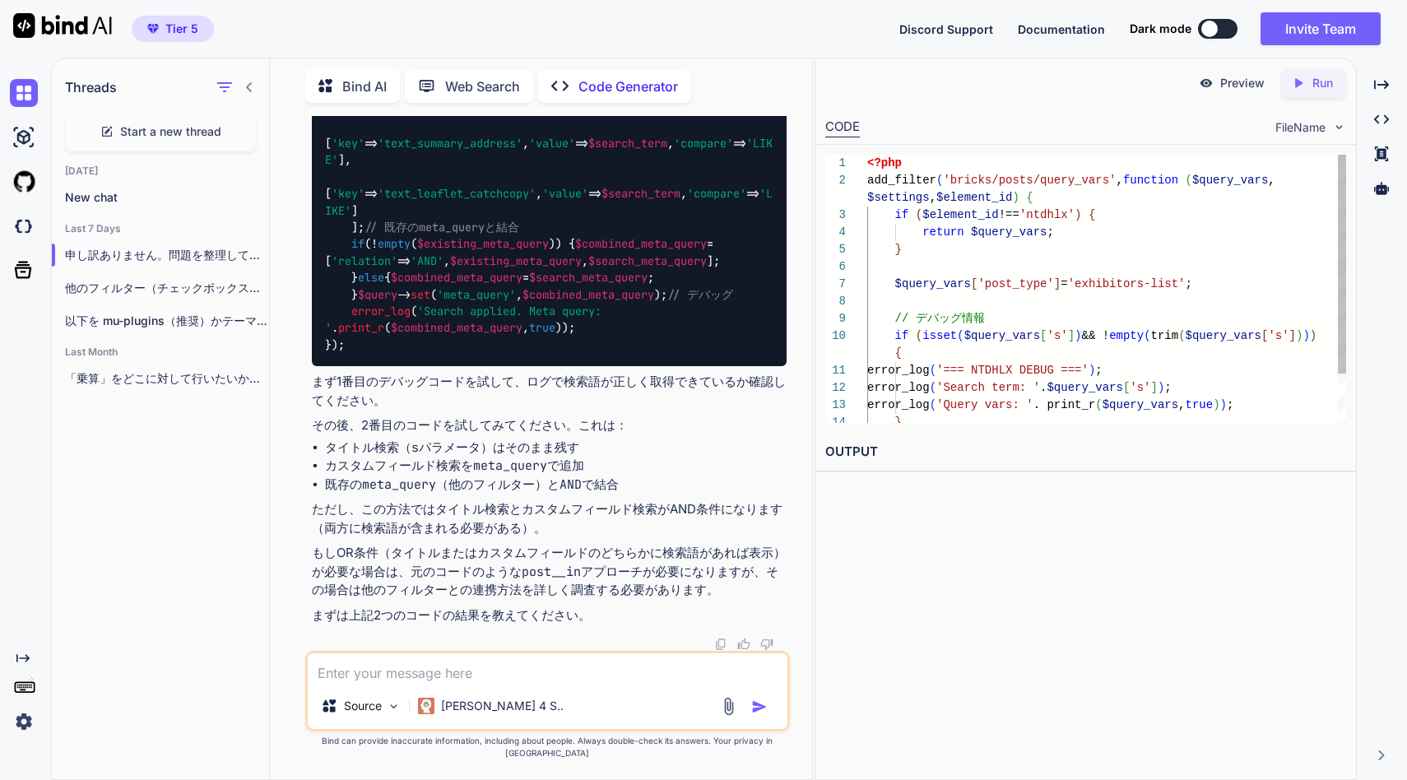
scroll to position [20801, 0]
drag, startPoint x: 820, startPoint y: 258, endPoint x: 932, endPoint y: 261, distance: 112.0
click at [932, 261] on div "Threads Start a new thread Today New chat Last 7 Days 申し訳ありません。問題を整理して、より確実なアプロ…" at bounding box center [729, 419] width 1356 height 723
drag, startPoint x: 816, startPoint y: 243, endPoint x: 997, endPoint y: 264, distance: 182.3
click at [997, 264] on div "Threads Start a new thread Today New chat Last 7 Days 申し訳ありません。問題を整理して、より確実なアプロ…" at bounding box center [729, 419] width 1356 height 723
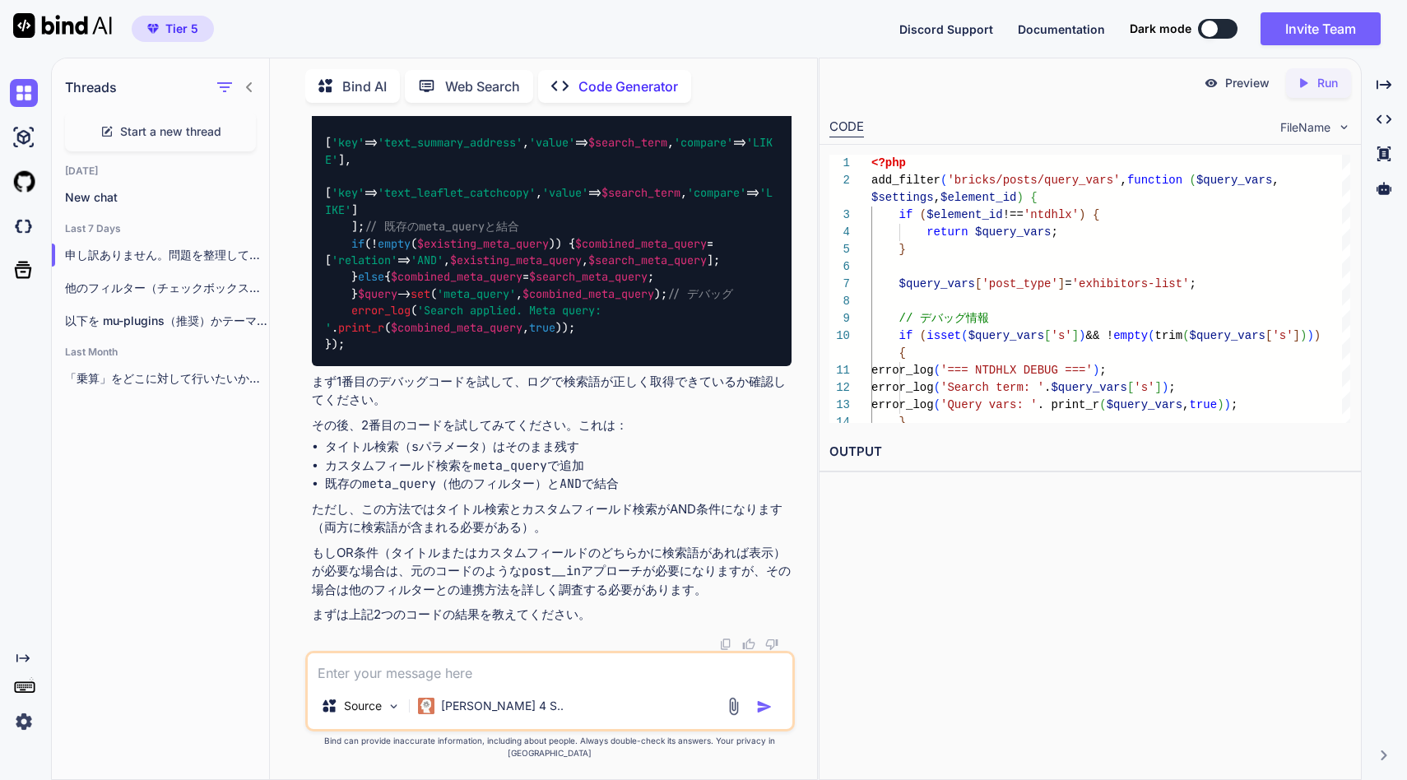
scroll to position [20671, 0]
click at [916, 556] on div "Preview Created with Pixso. Run CODE FileName 1 2 3 4 5 6 7 8 9 10 11 12 13 14 …" at bounding box center [1090, 419] width 542 height 723
click at [823, 38] on div "Tier 5 Discord Support Documentation Dark mode Invite Team Created with Pixso." at bounding box center [703, 29] width 1407 height 58
click at [258, 581] on div "Threads Start a new thread Today New chat Last 7 Days 申し訳ありません。問題を整理して、より確実なアプロ…" at bounding box center [161, 417] width 218 height 723
click at [1100, 602] on div "Preview Created with Pixso. Run CODE FileName 1 2 3 4 5 6 7 8 9 10 11 12 13 14 …" at bounding box center [1090, 419] width 542 height 723
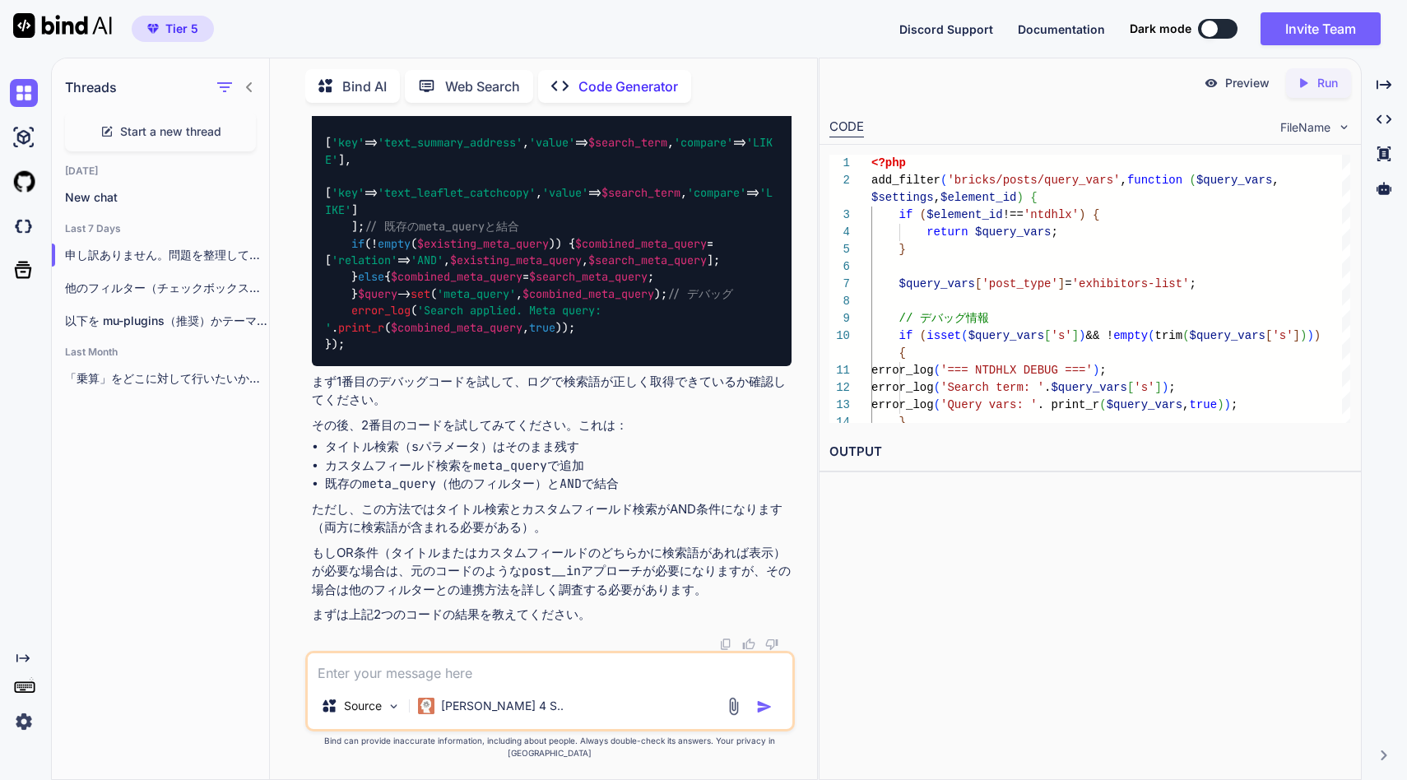
click at [708, 38] on div "Tier 5 Discord Support Documentation Dark mode Invite Team Created with Pixso." at bounding box center [703, 29] width 1407 height 58
